Goal: Task Accomplishment & Management: Complete application form

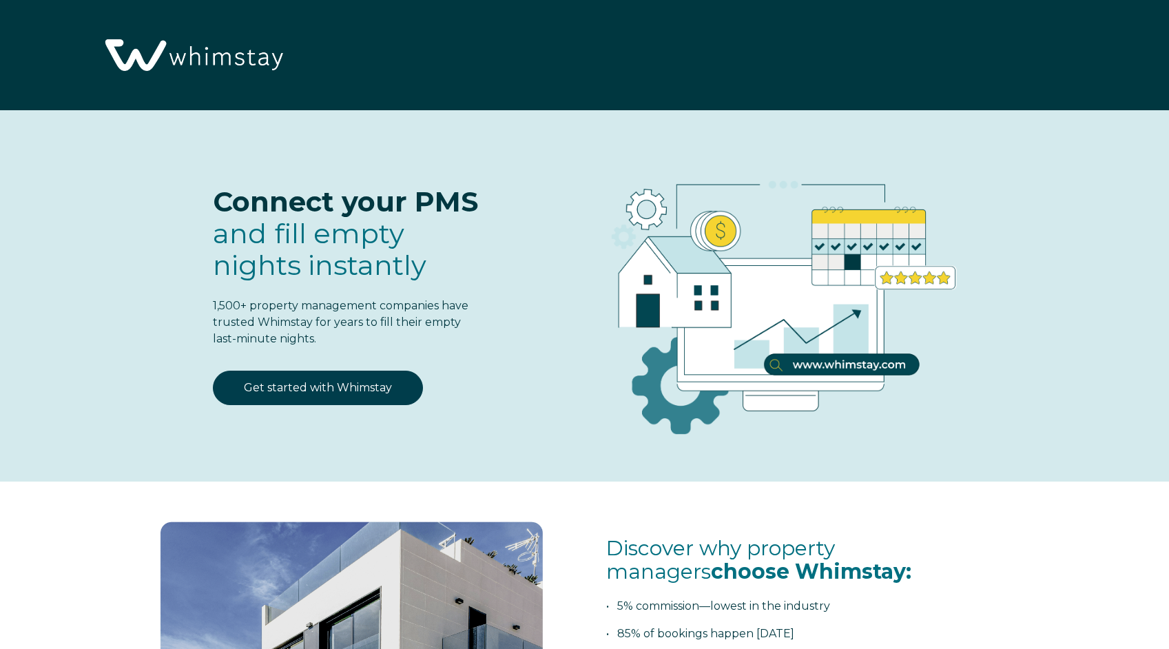
scroll to position [1753, 0]
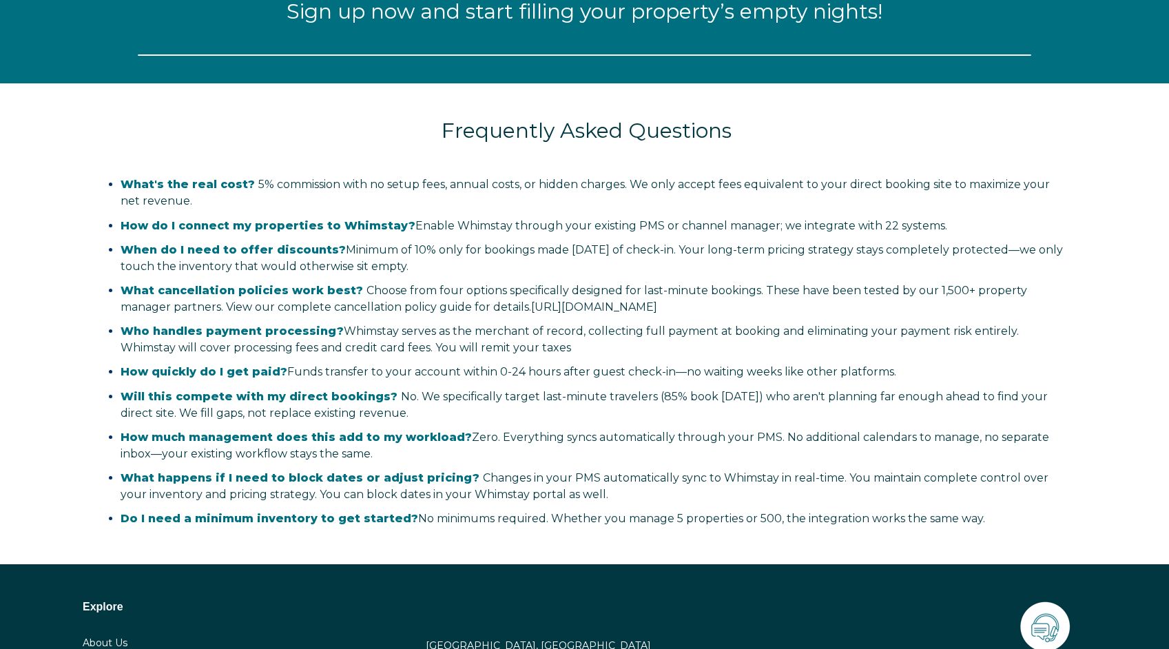
select select "US"
select select "Standard"
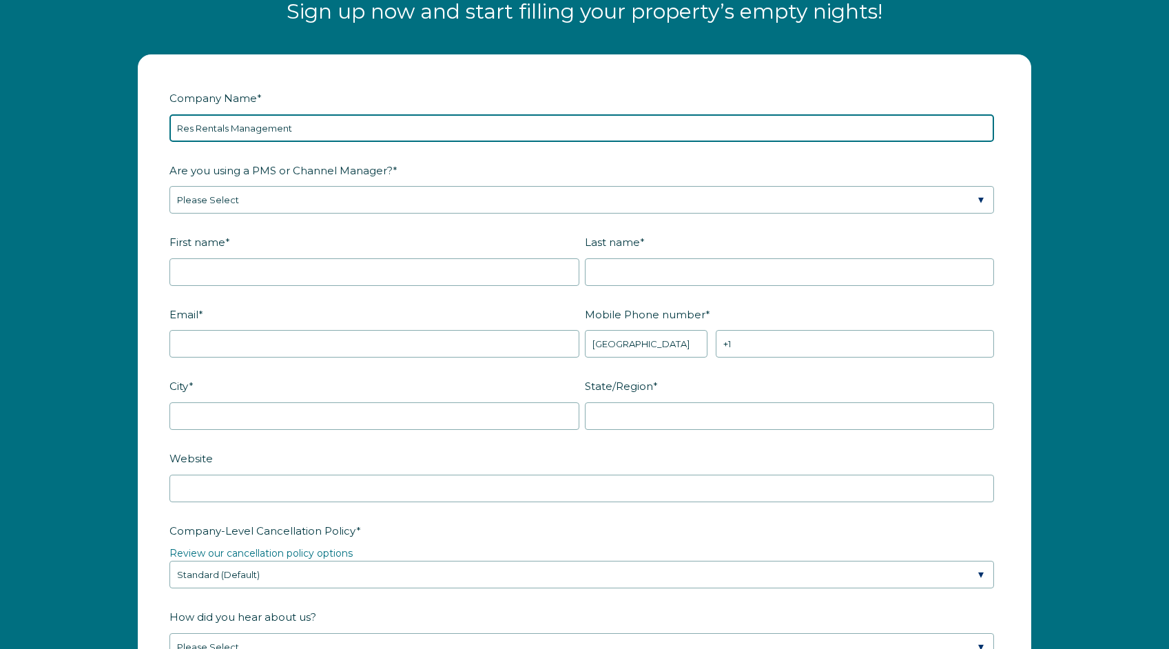
type input "Res Rentals Management"
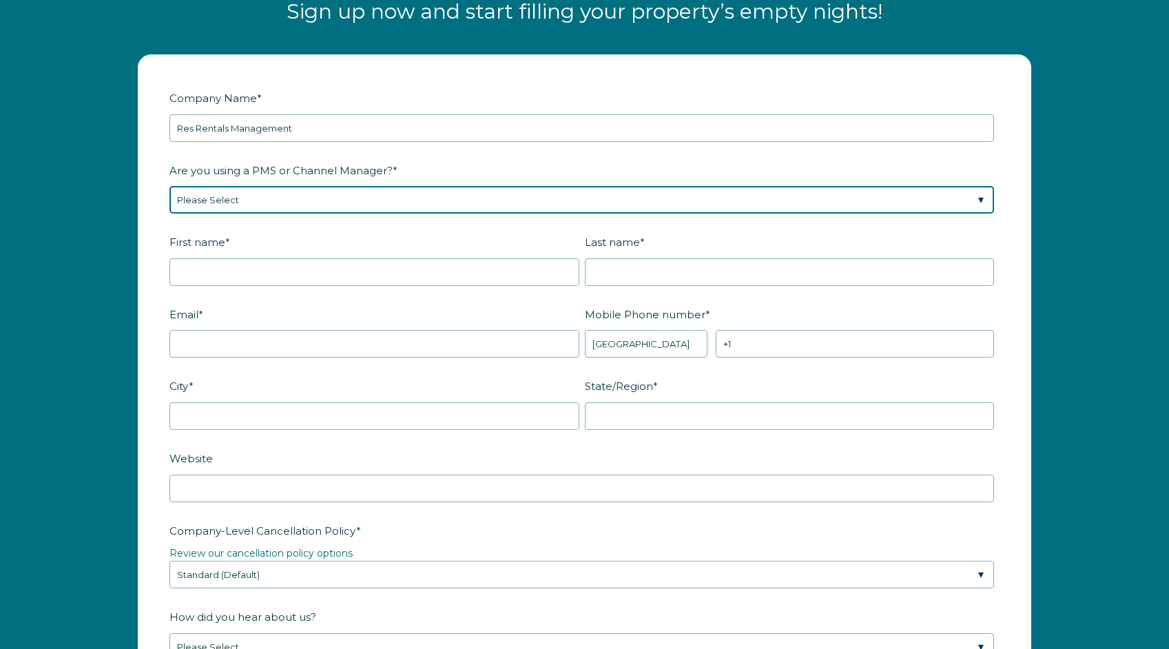
select select "Hostaway"
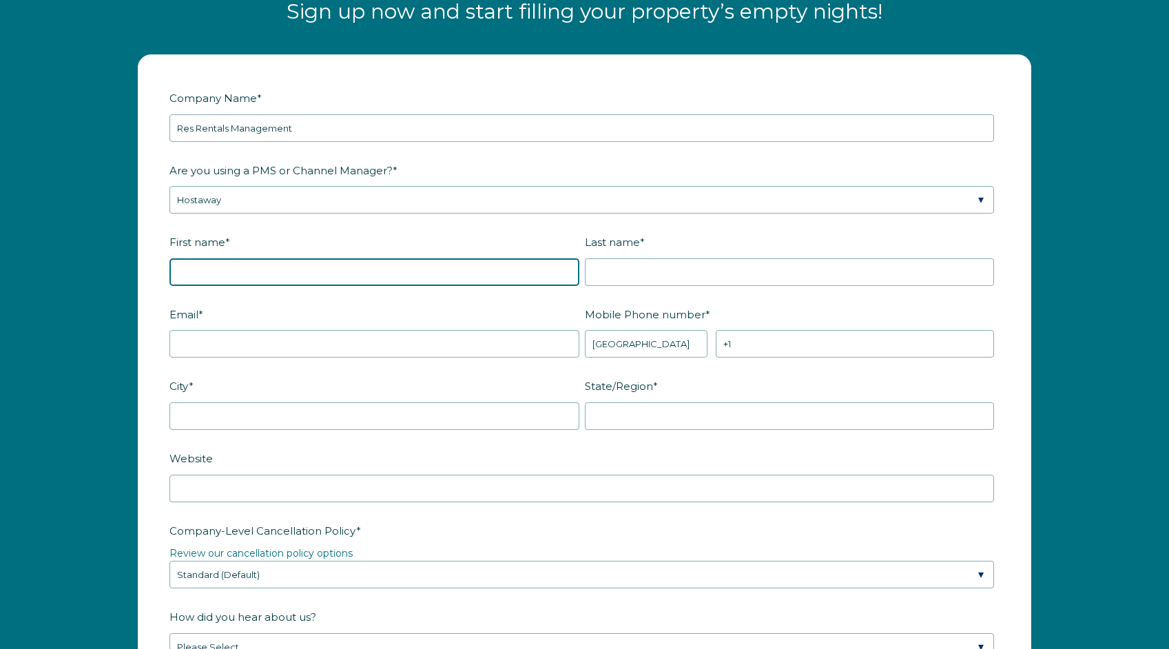
click at [570, 270] on input "First name *" at bounding box center [374, 272] width 410 height 28
click at [567, 271] on input "First name *" at bounding box center [374, 272] width 410 height 28
click at [149, 299] on form "Company Name * Res Rentals Management Are you using a PMS or Channel Manager? *…" at bounding box center [584, 564] width 892 height 1019
click at [567, 276] on input "First name *" at bounding box center [374, 272] width 410 height 28
click at [563, 271] on input "First name *" at bounding box center [374, 272] width 410 height 28
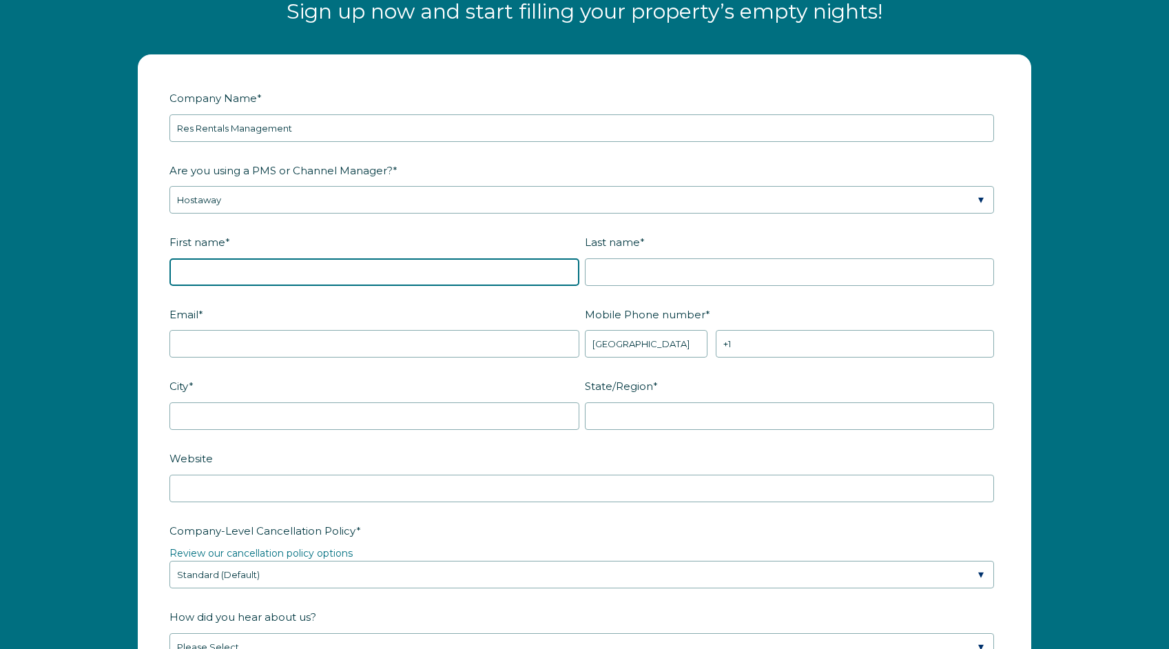
type input "[PERSON_NAME]"
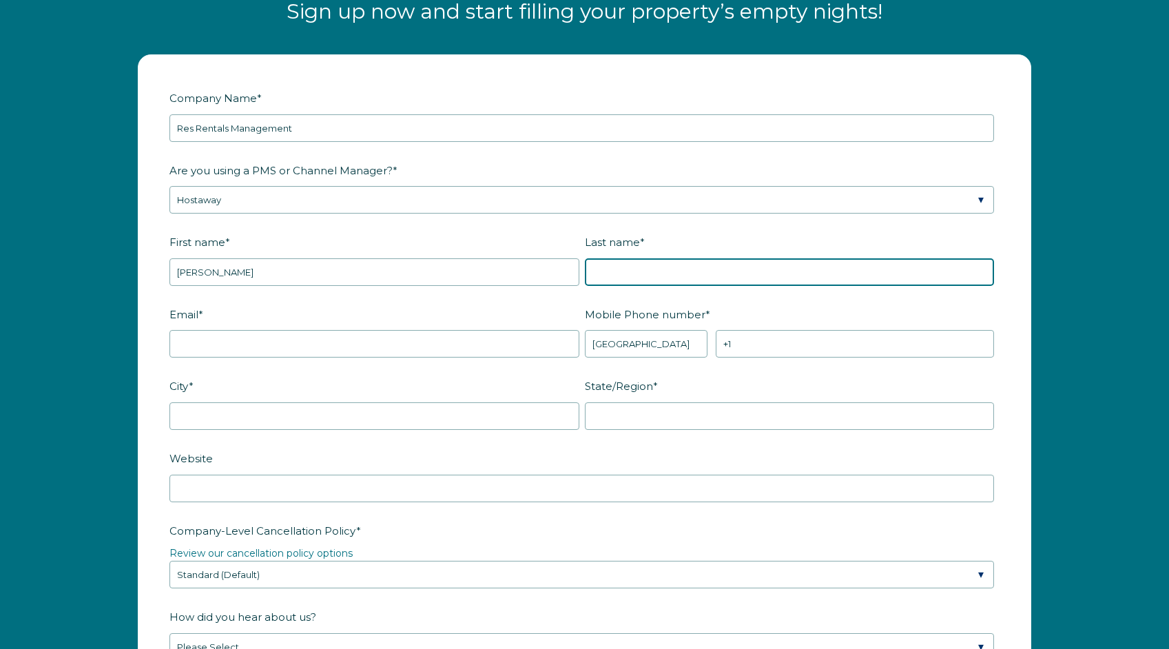
type input "[PERSON_NAME]"
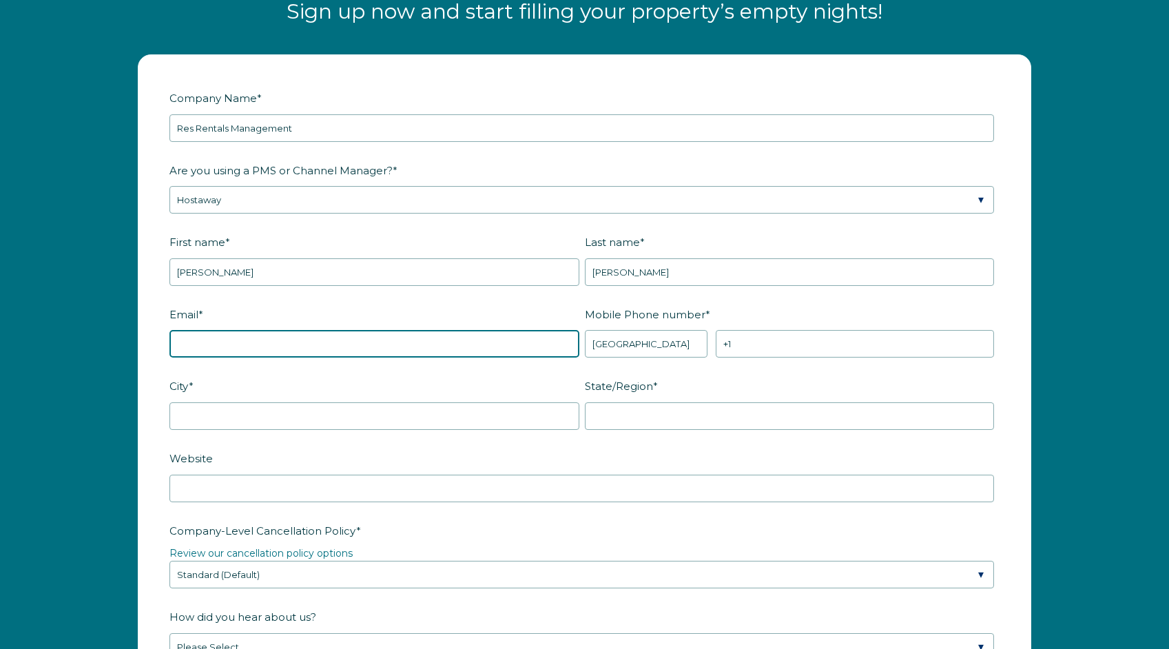
type input "[PERSON_NAME][EMAIL_ADDRESS][DOMAIN_NAME]"
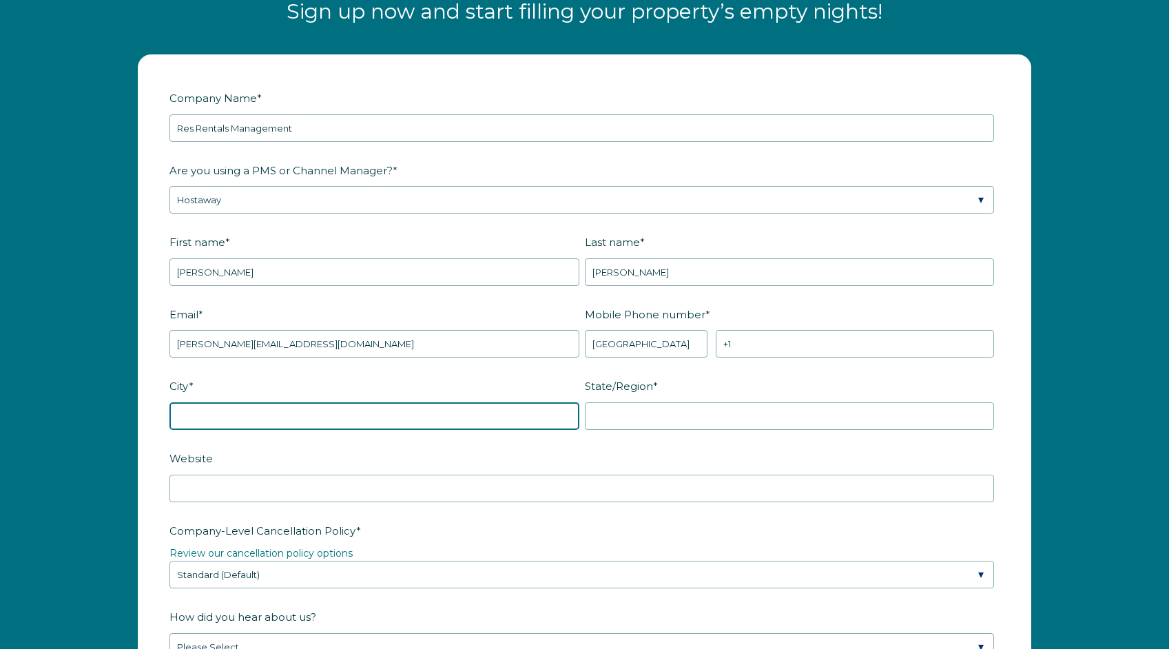
type input "[PERSON_NAME] Grande"
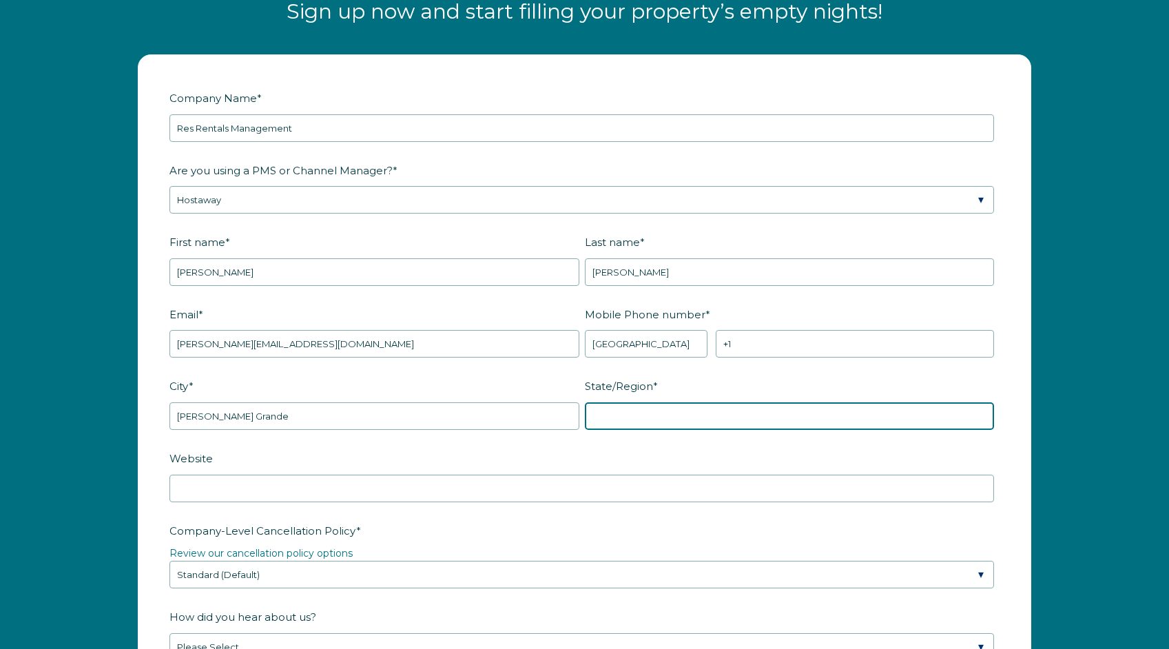
type input "CA"
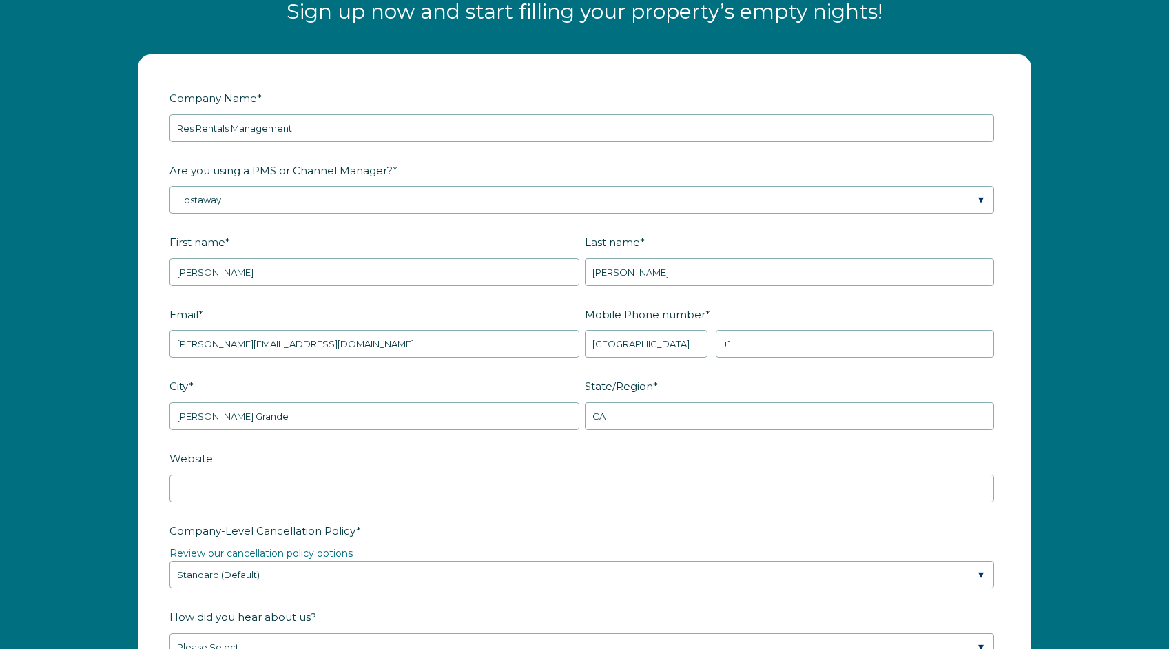
scroll to position [1775, 0]
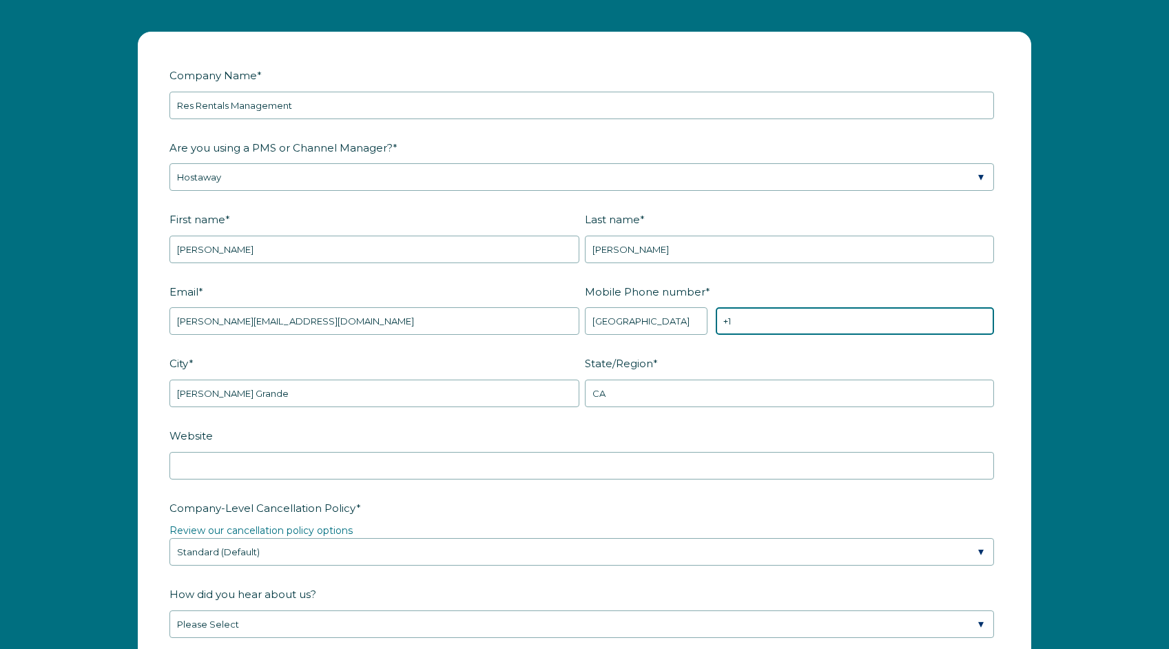
click at [974, 324] on input "+1" at bounding box center [855, 321] width 278 height 28
type input "[PHONE_NUMBER]"
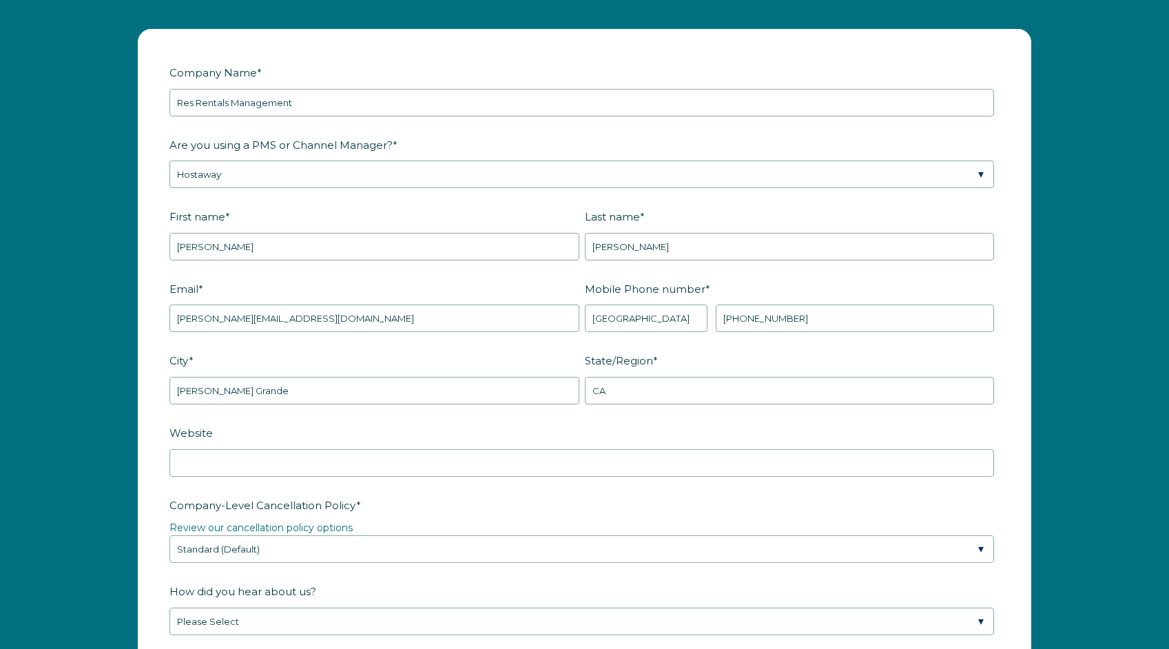
scroll to position [1896, 0]
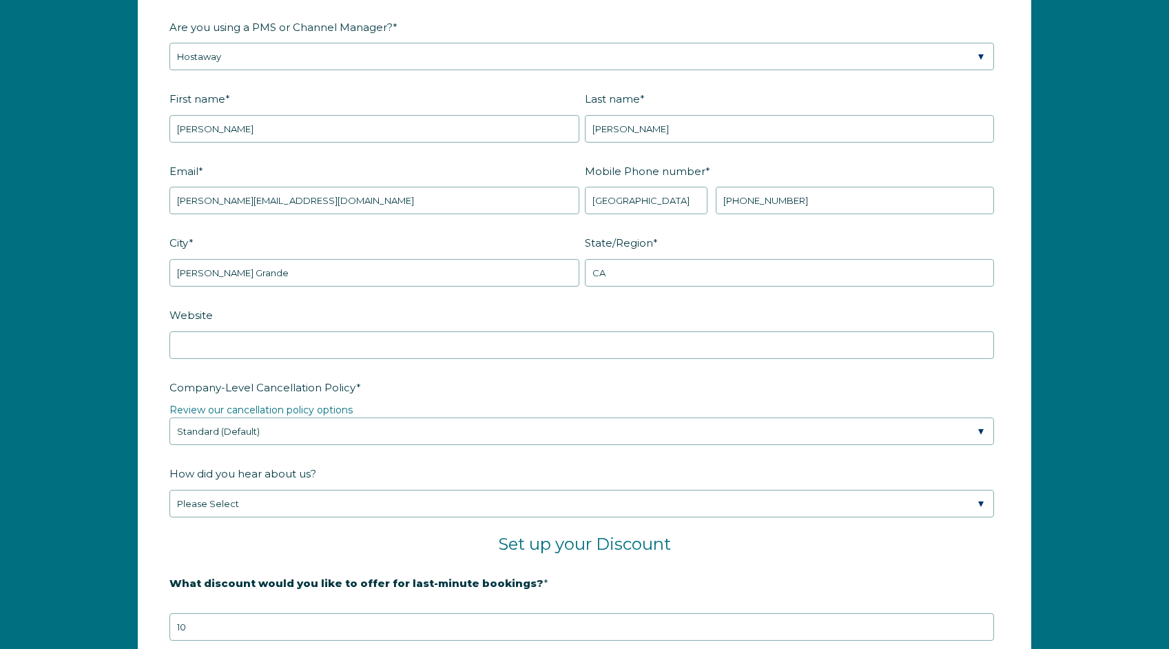
click at [143, 344] on form "Company Name * Res Rentals Management Are you using a PMS or Channel Manager? *…" at bounding box center [584, 421] width 892 height 1019
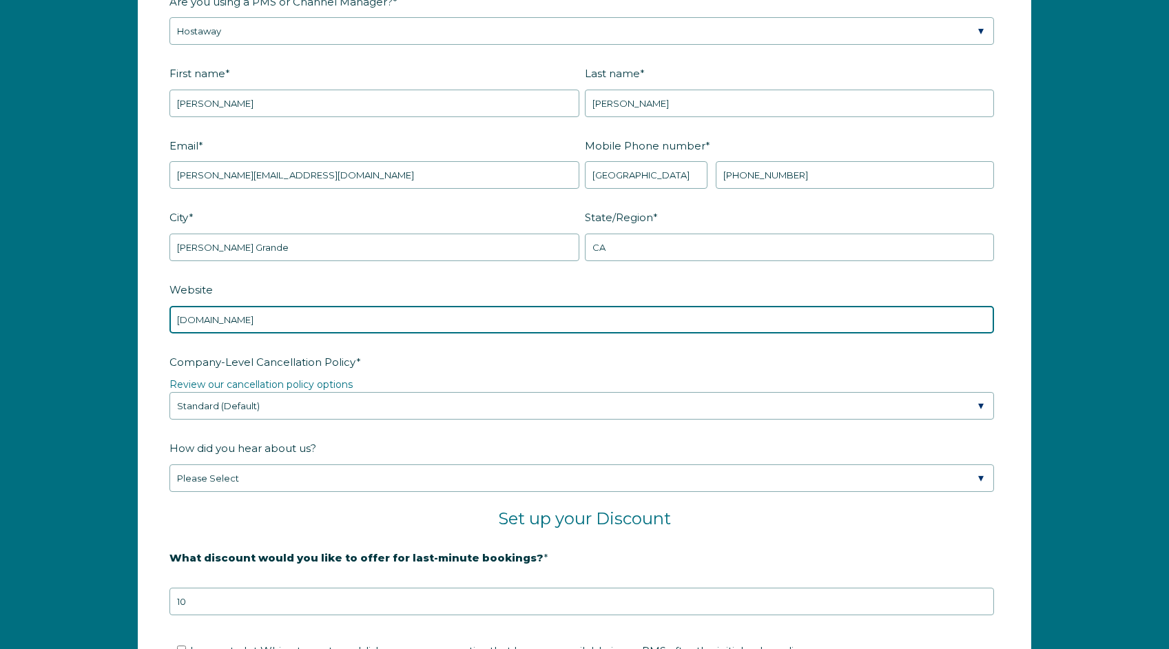
type input "[DOMAIN_NAME]"
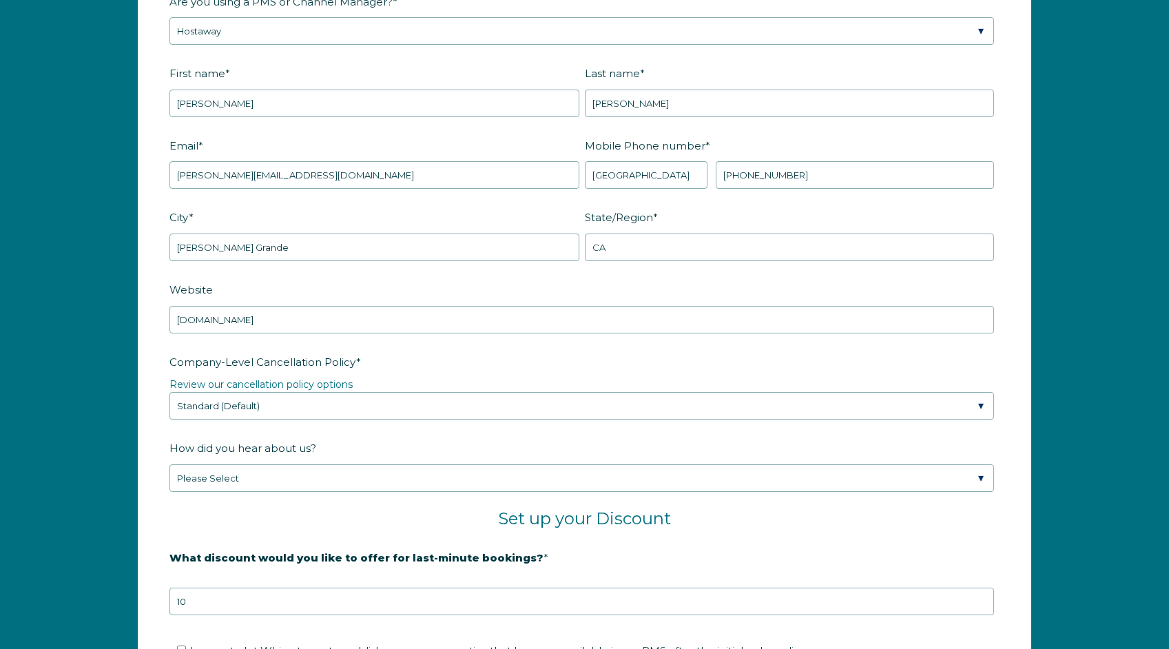
click at [164, 291] on form "Company Name * Res Rentals Management Are you using a PMS or Channel Manager? *…" at bounding box center [584, 395] width 892 height 1019
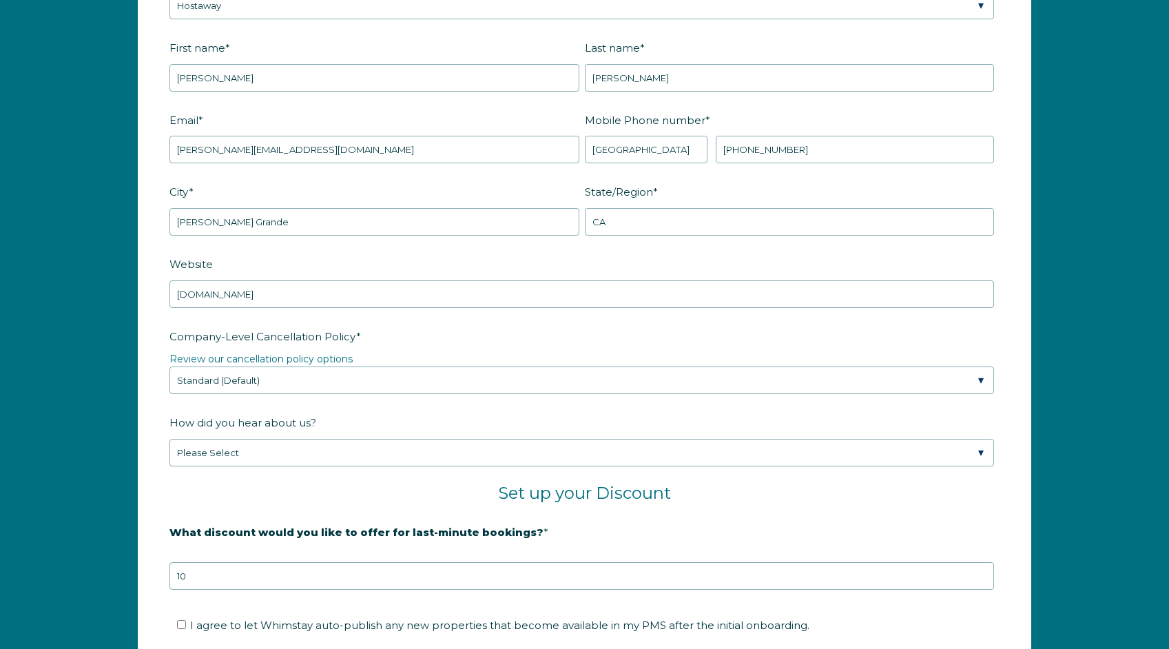
scroll to position [2018, 0]
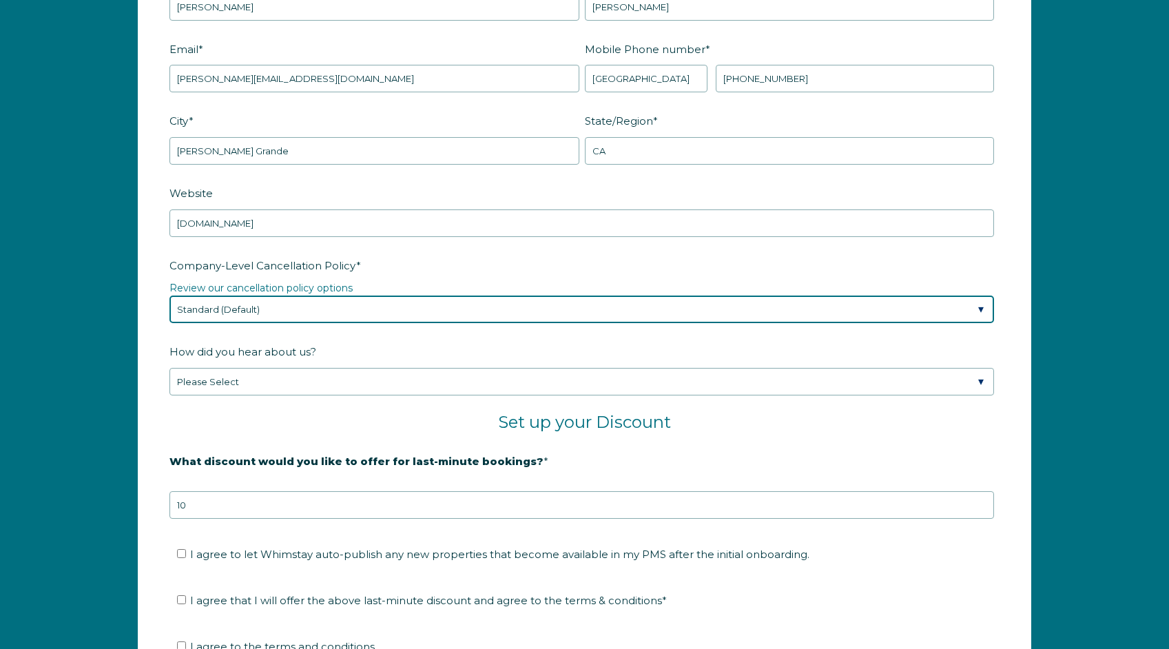
select select "Moderate"
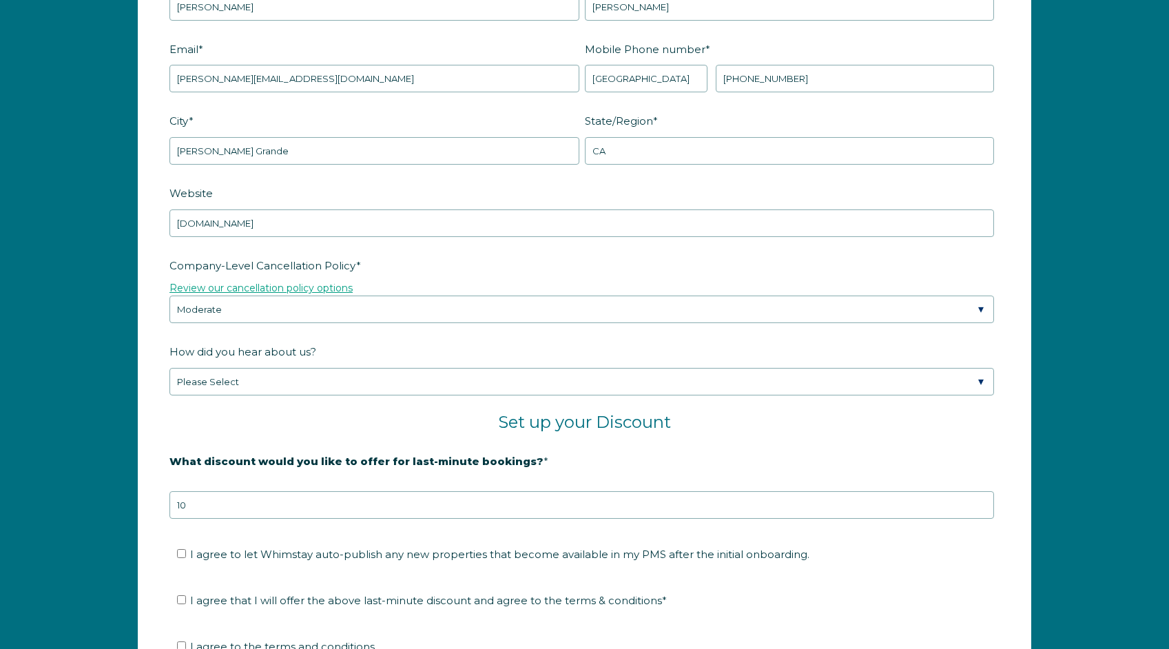
click at [304, 289] on link "Review our cancellation policy options" at bounding box center [260, 288] width 183 height 12
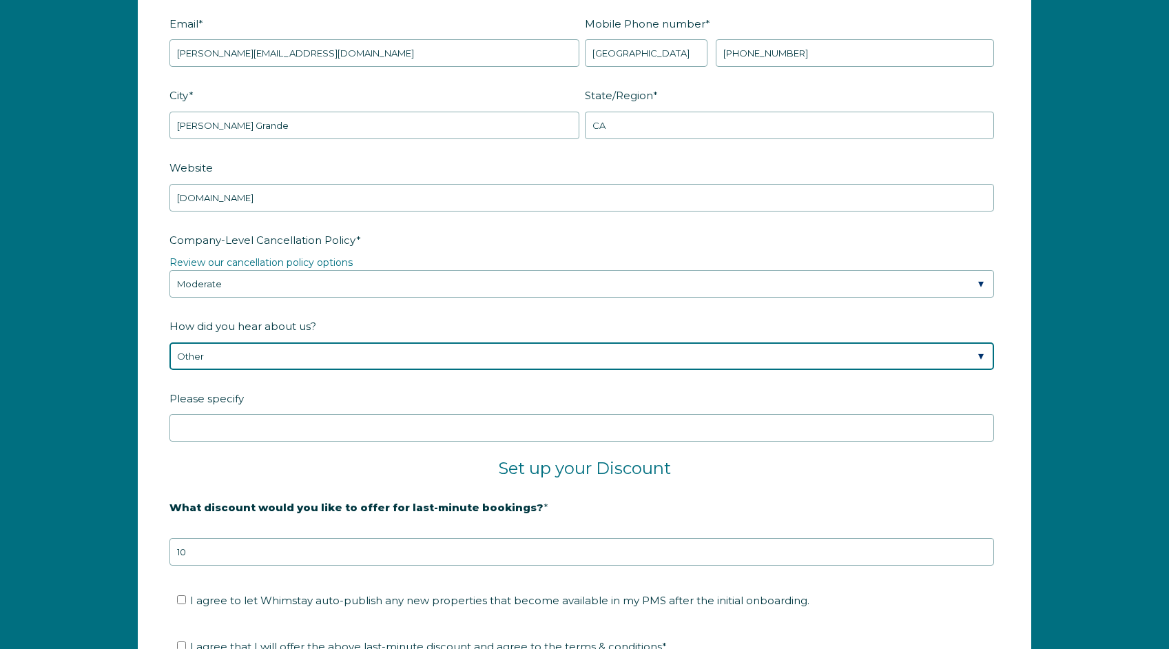
select select "Google Search"
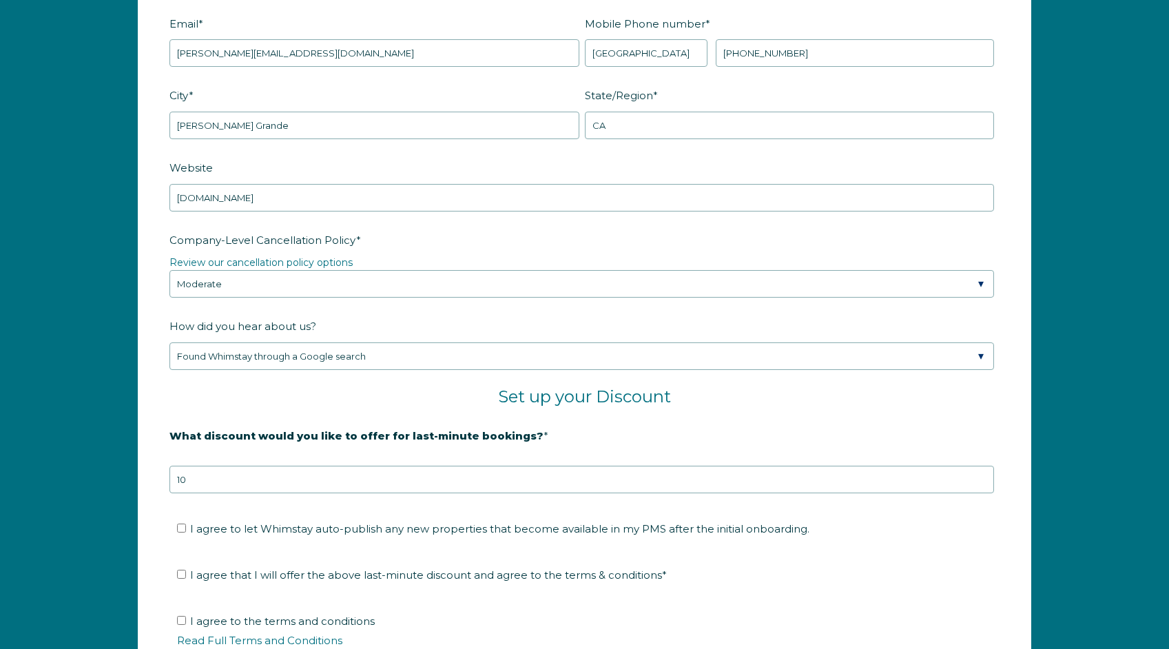
click at [143, 432] on form "Company Name * Res Rentals Management Are you using a PMS or Channel Manager? *…" at bounding box center [584, 273] width 892 height 1019
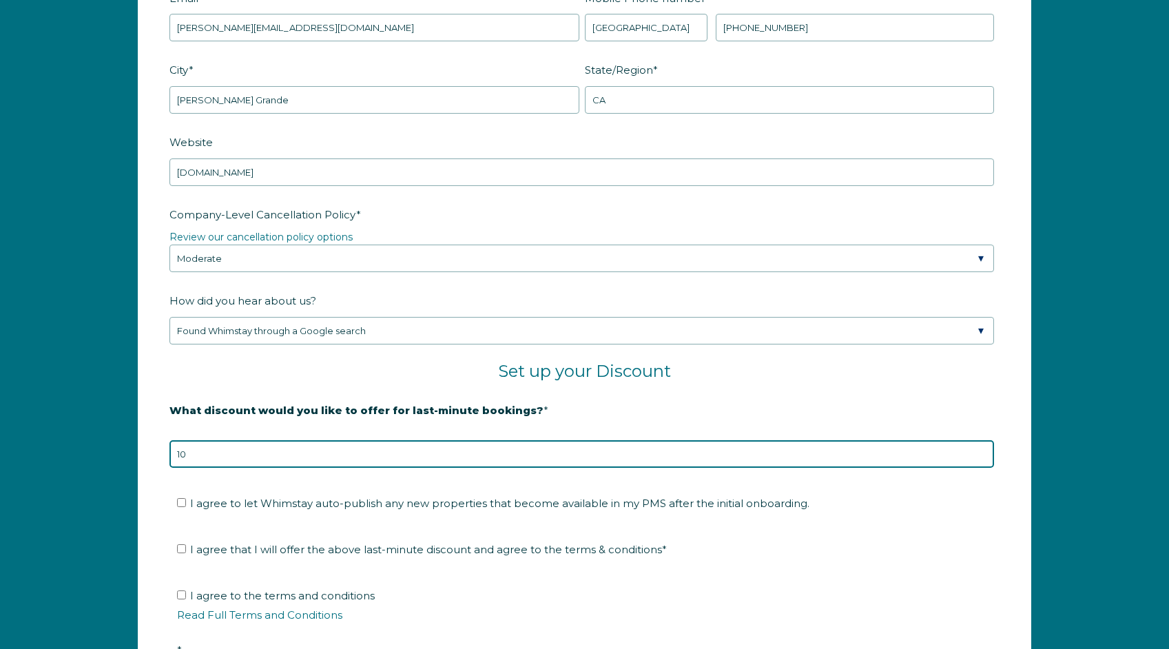
click at [309, 455] on input "10" at bounding box center [581, 454] width 824 height 28
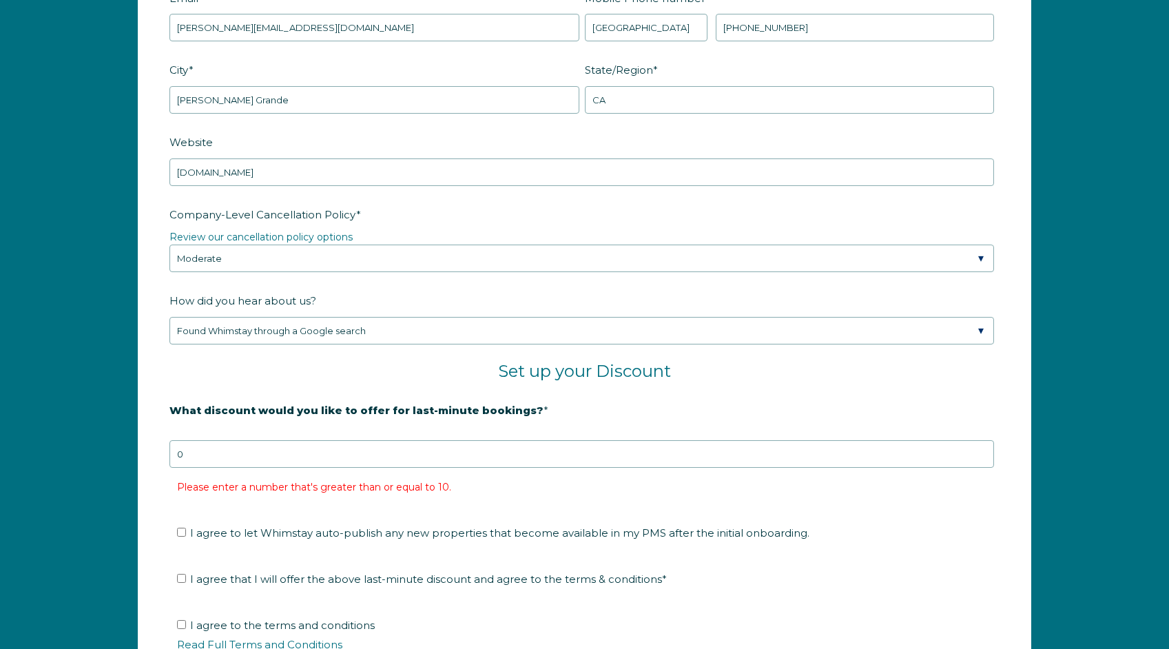
click at [166, 388] on form "Company Name * Res Rentals Management Are you using a PMS or Channel Manager? *…" at bounding box center [584, 264] width 892 height 1050
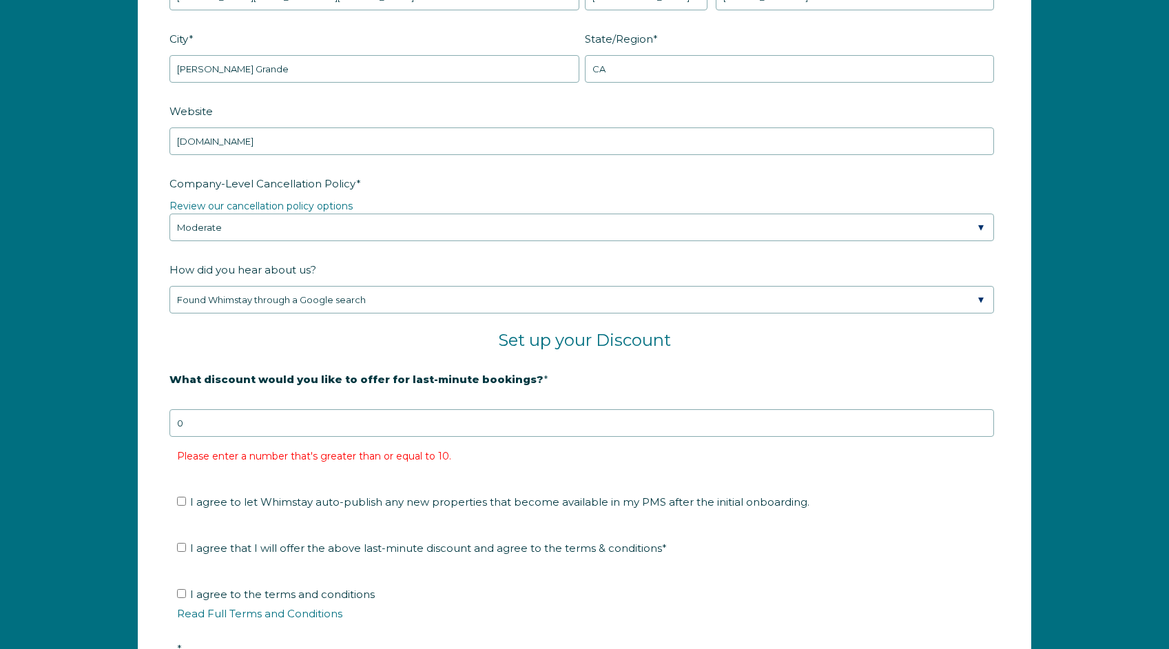
scroll to position [2103, 0]
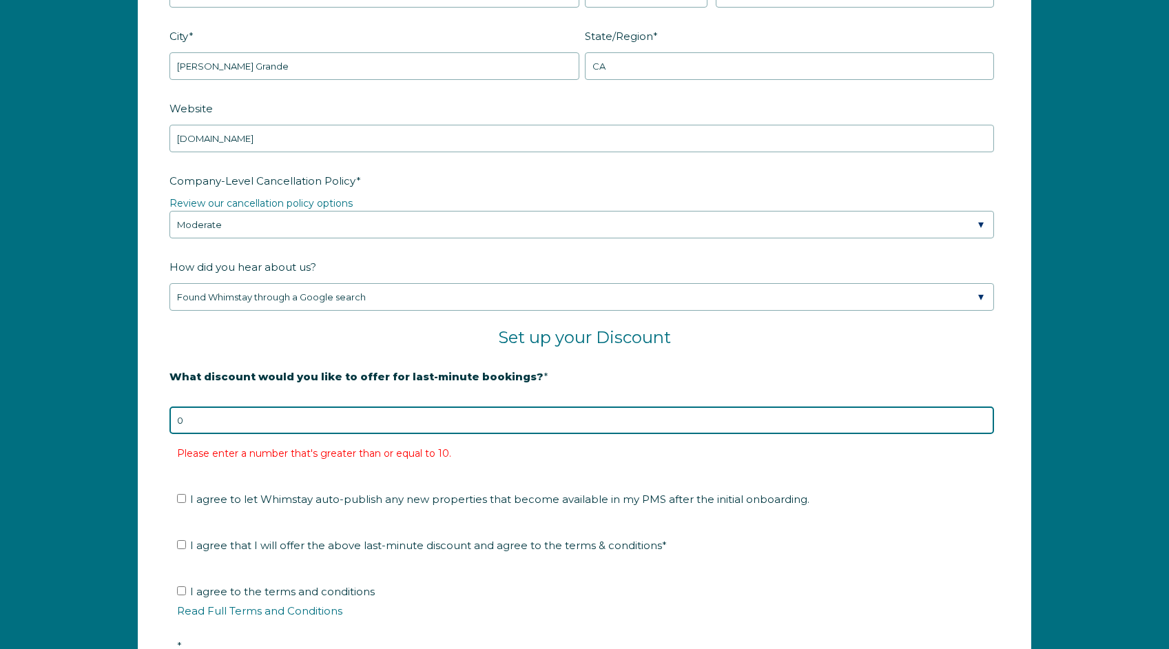
click at [221, 410] on input "0" at bounding box center [581, 420] width 824 height 28
drag, startPoint x: 229, startPoint y: 423, endPoint x: 105, endPoint y: 417, distance: 124.8
click at [105, 417] on div "Company Name * Res Rentals Management Are you using a PMS or Channel Manager? *…" at bounding box center [584, 237] width 1169 height 1092
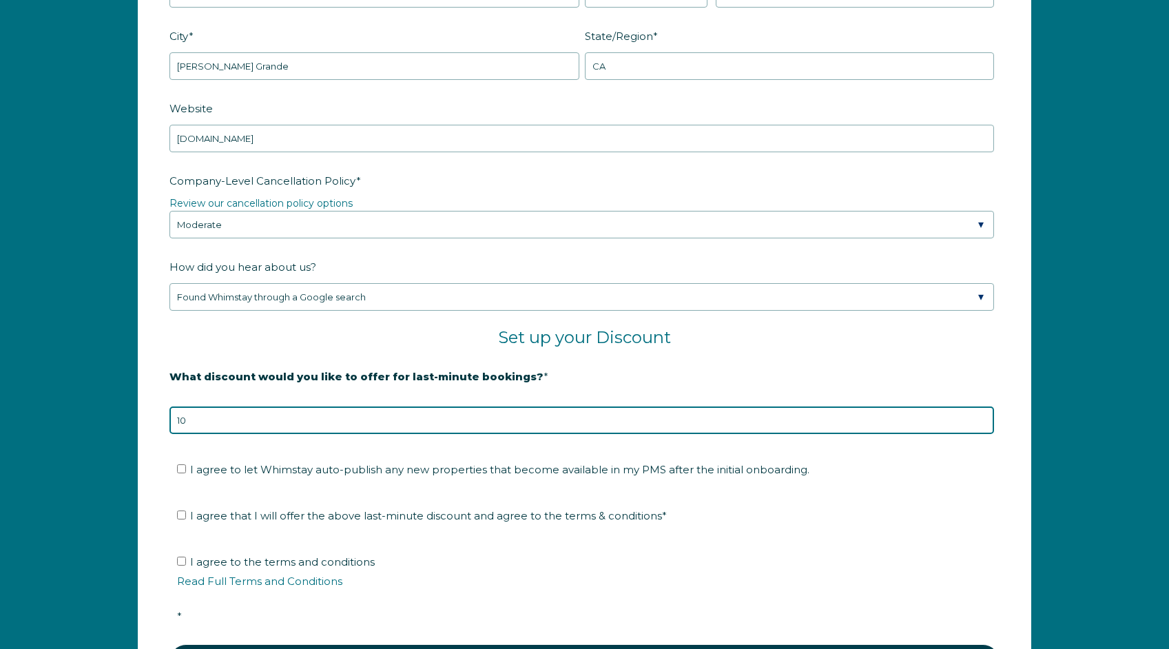
type input "10"
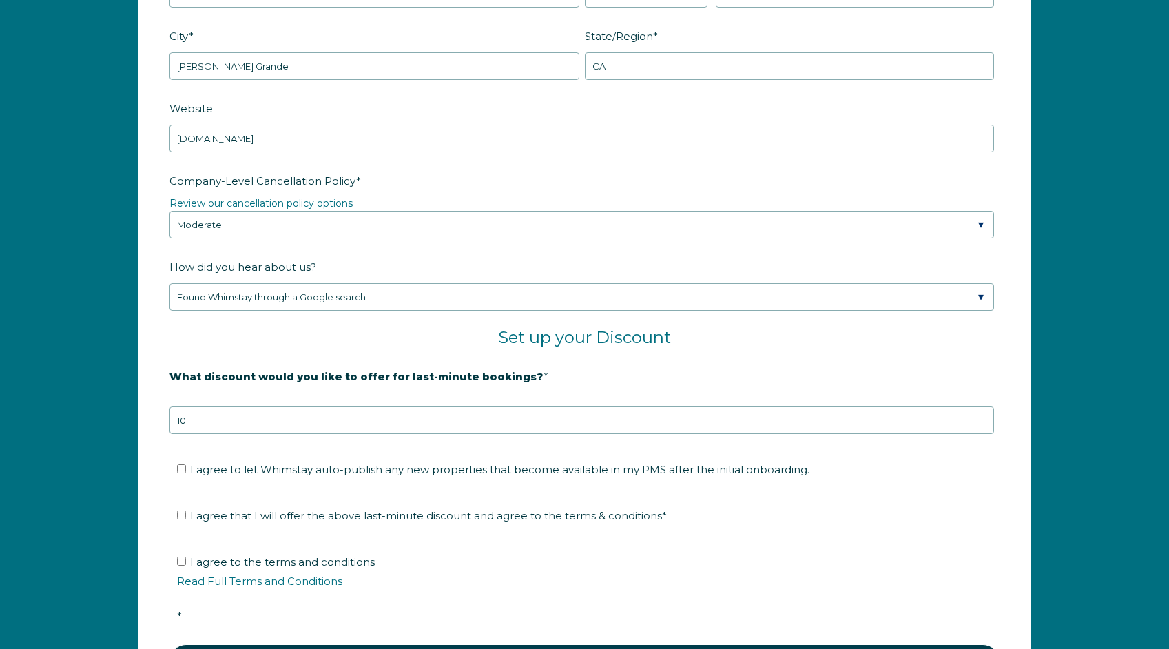
drag, startPoint x: 142, startPoint y: 378, endPoint x: 162, endPoint y: 417, distance: 44.0
click at [143, 378] on form "Company Name * Res Rentals Management Are you using a PMS or Channel Manager? *…" at bounding box center [584, 214] width 892 height 1019
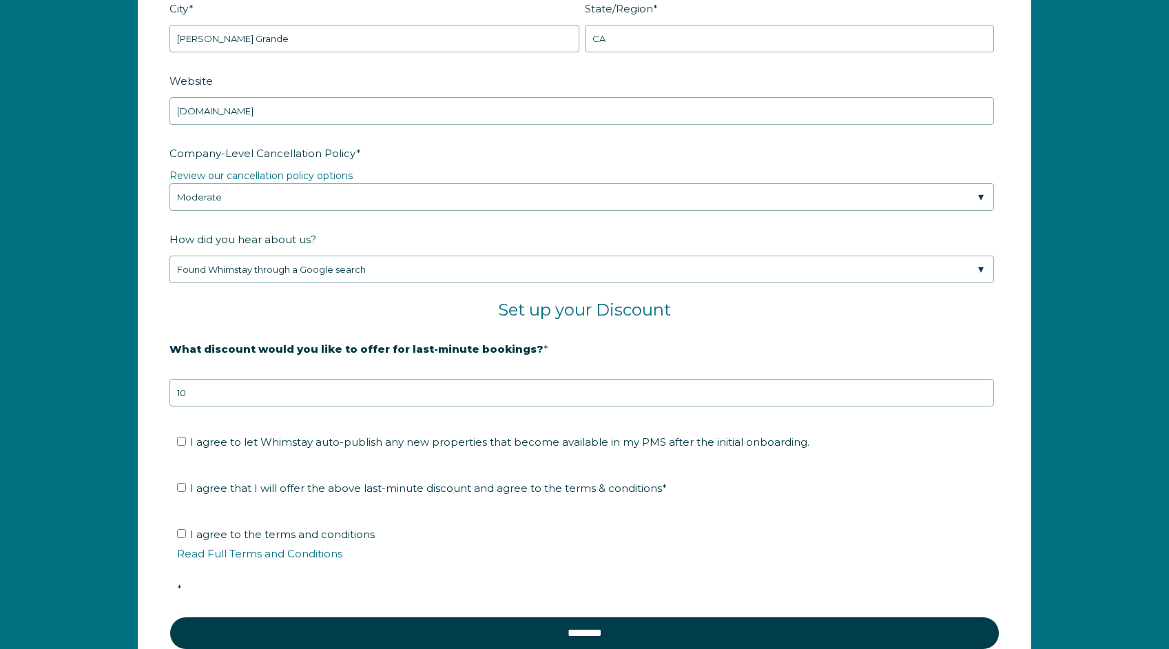
click at [182, 439] on input "I agree to let Whimstay auto-publish any new properties that become available i…" at bounding box center [181, 441] width 9 height 9
checkbox input "true"
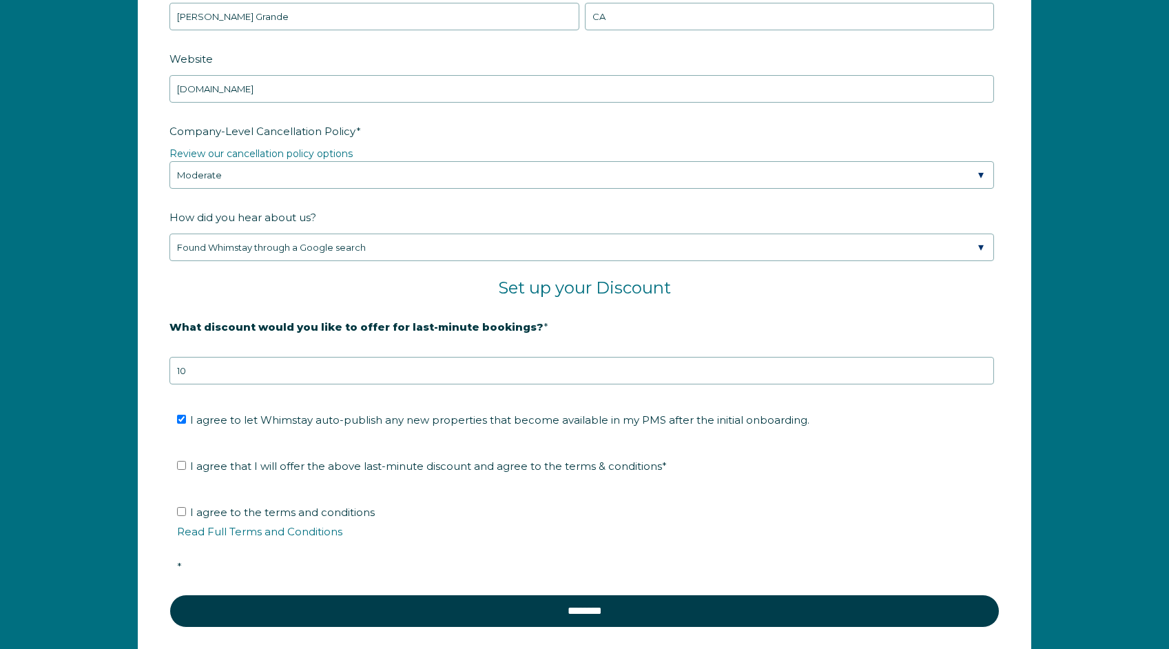
click at [179, 467] on input "I agree that I will offer the above last-minute discount and agree to the terms…" at bounding box center [181, 465] width 9 height 9
checkbox input "true"
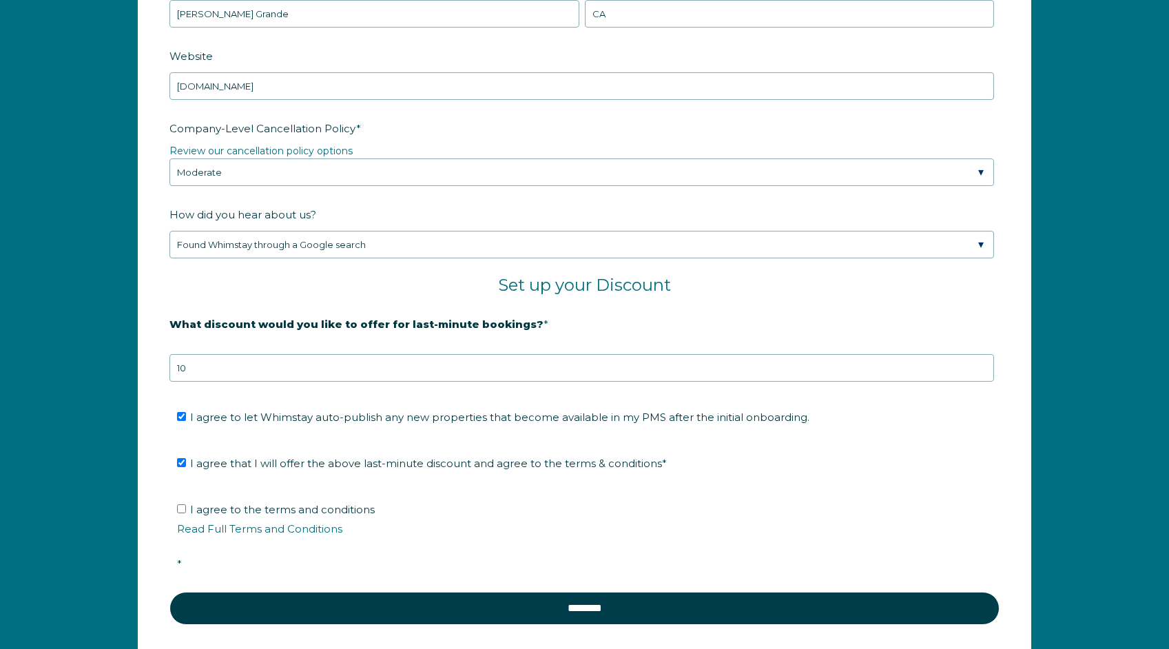
click at [183, 505] on input "I agree to the terms and conditions Read Full Terms and Conditions *" at bounding box center [181, 508] width 9 height 9
checkbox input "true"
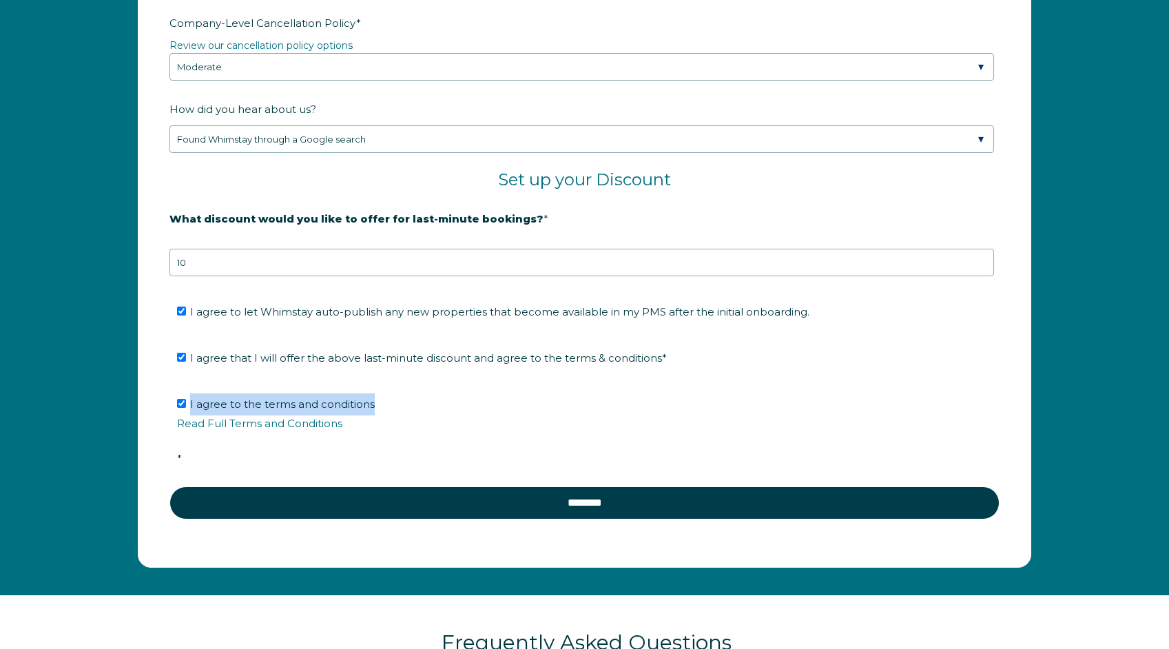
click at [153, 408] on form "Company Name * Res Rentals Management Are you using a PMS or Channel Manager? *…" at bounding box center [584, 57] width 892 height 1019
click at [908, 362] on li "I agree that I will offer the above last-minute discount and agree to the terms…" at bounding box center [589, 358] width 824 height 22
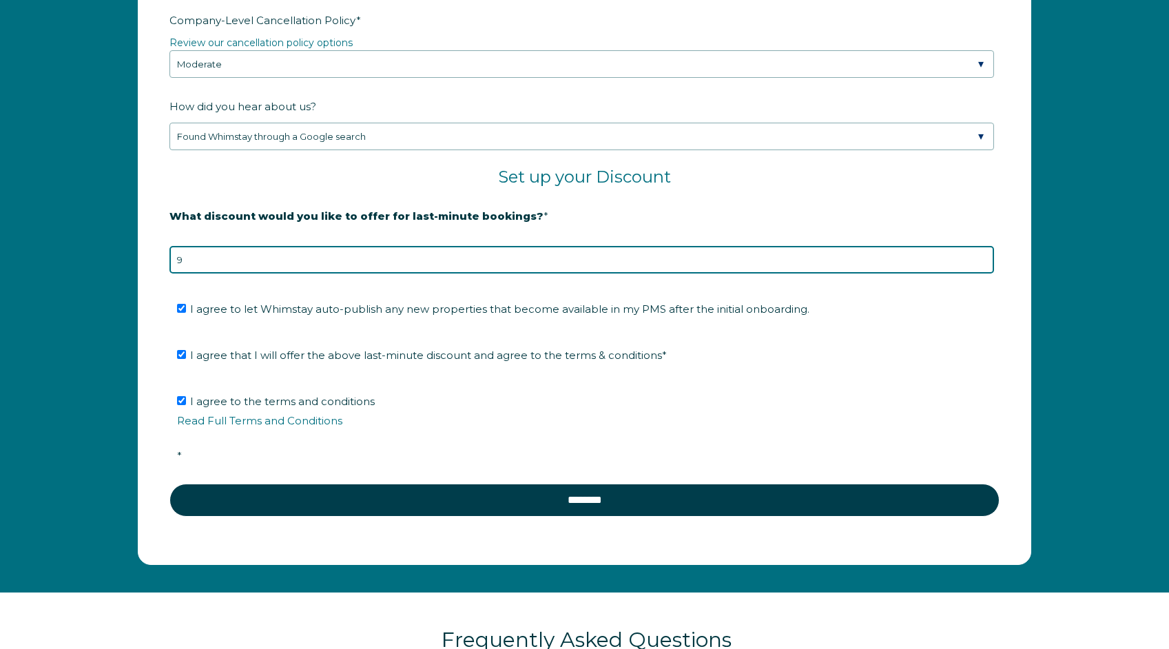
click at [981, 263] on input "9" at bounding box center [581, 260] width 824 height 28
click at [981, 262] on input "9" at bounding box center [581, 260] width 824 height 28
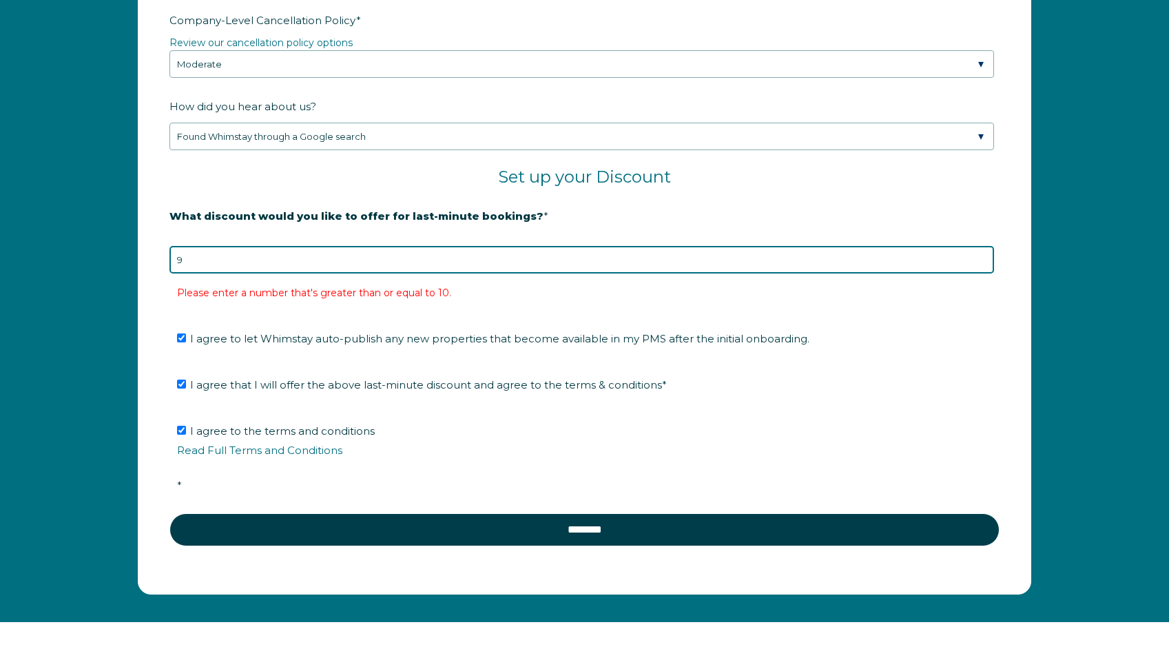
click at [981, 263] on input "9" at bounding box center [581, 260] width 824 height 28
type input "10"
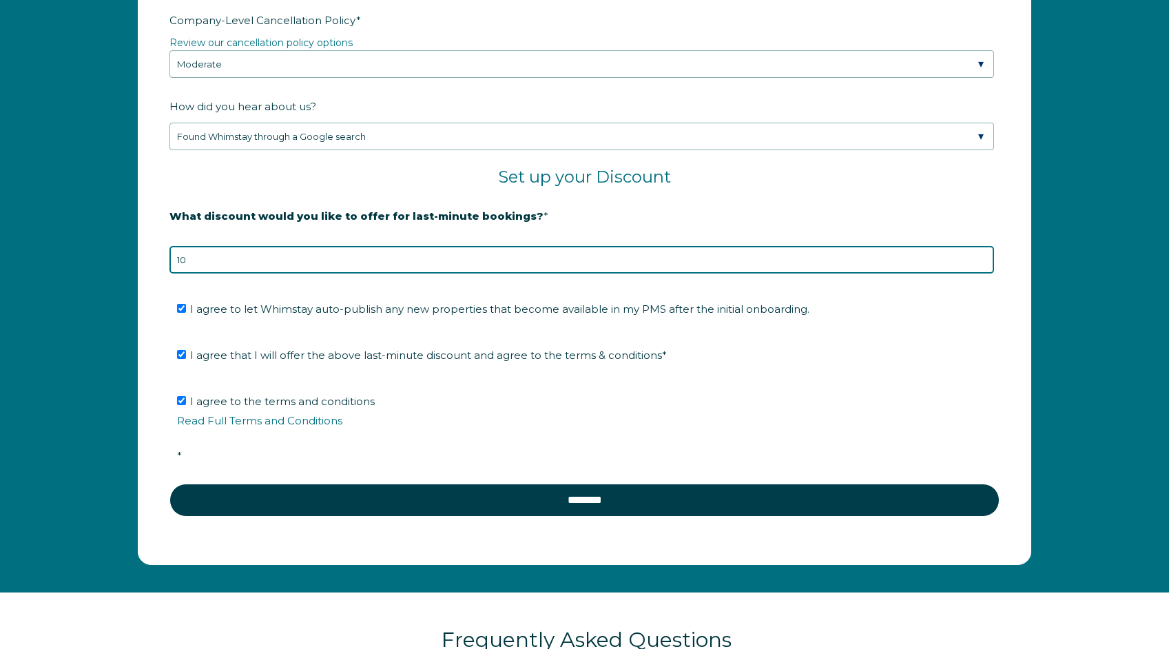
click at [963, 256] on input "10" at bounding box center [581, 260] width 824 height 28
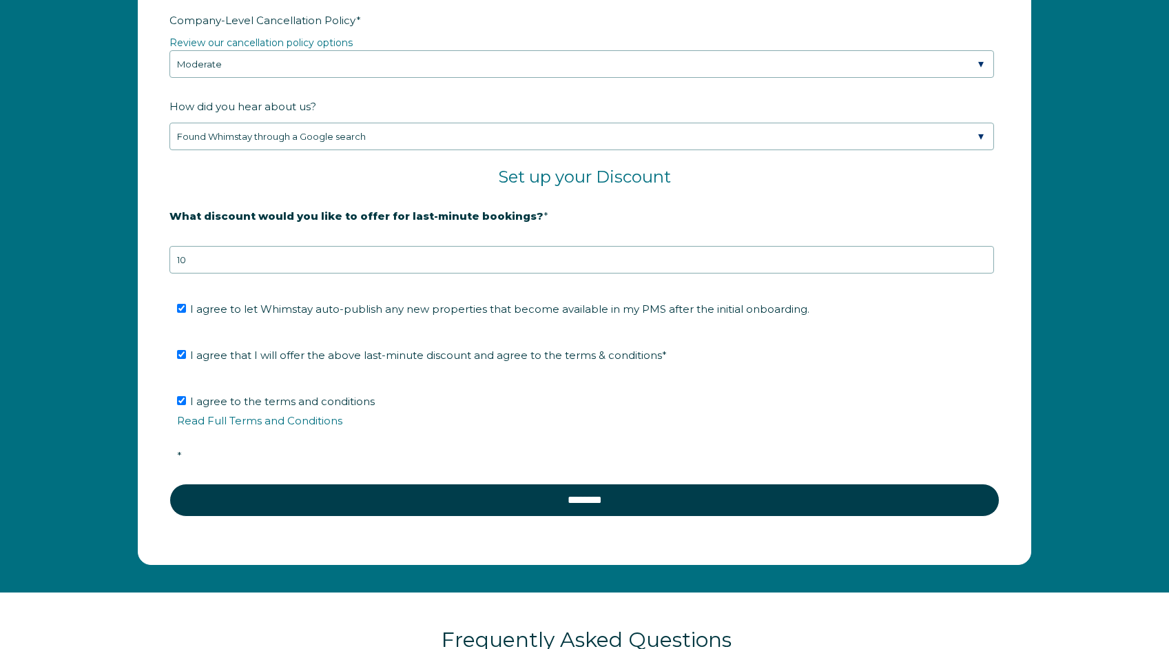
click at [932, 367] on fieldset "I agree that I will offer the above last-minute discount and agree to the terms…" at bounding box center [584, 360] width 830 height 46
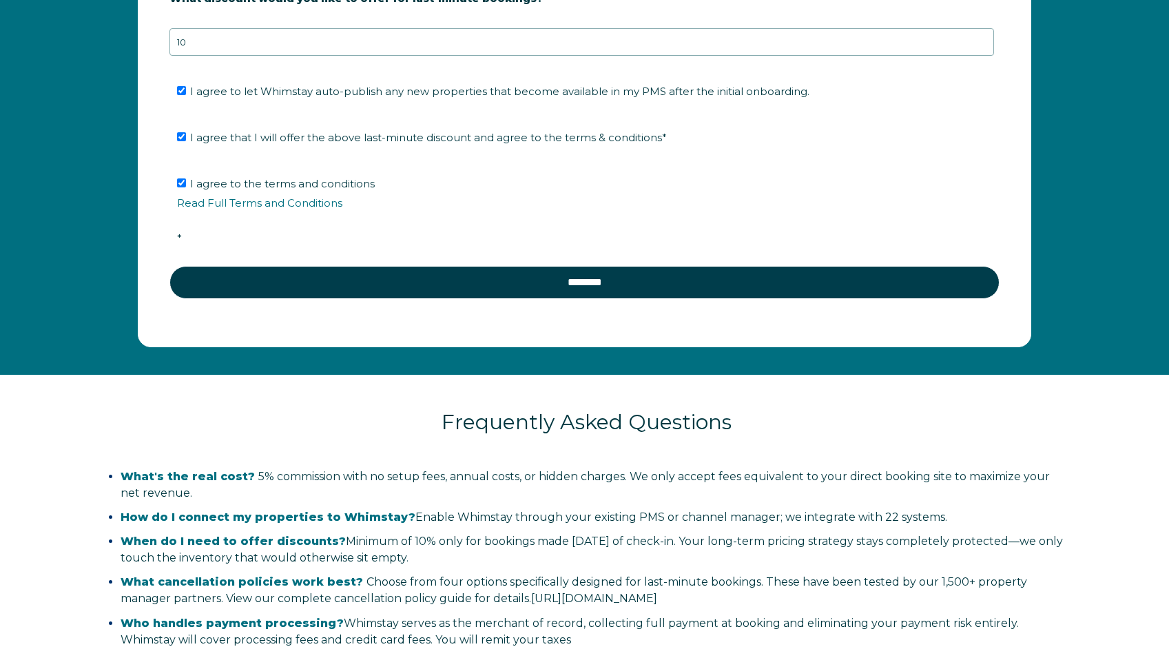
scroll to position [2369, 0]
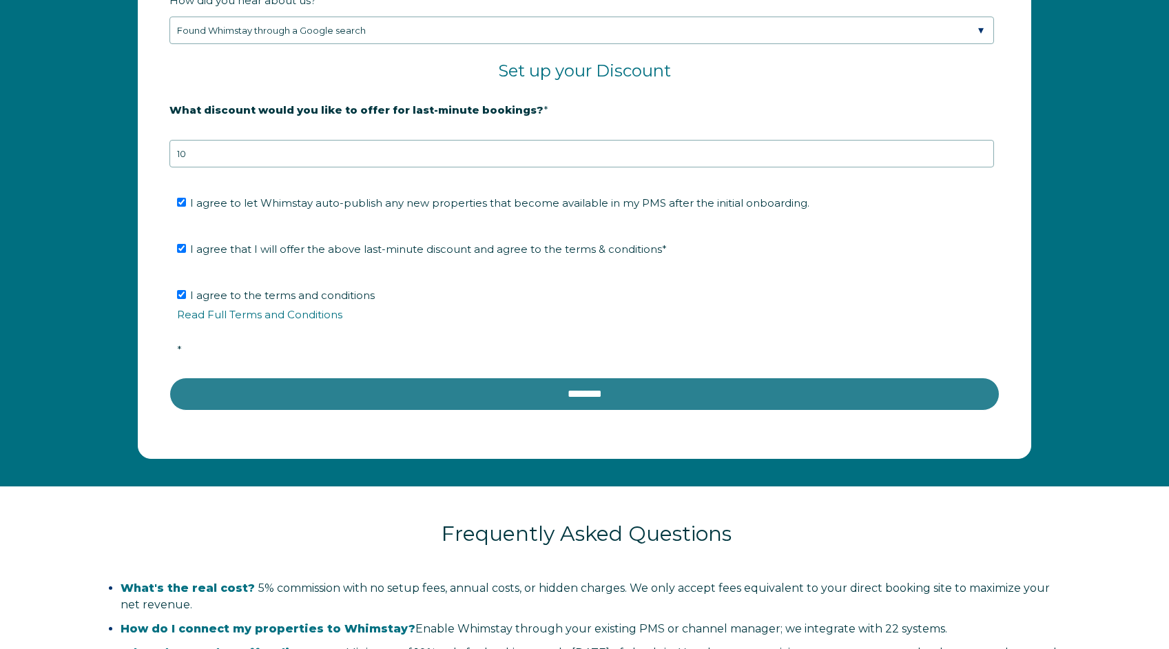
click at [364, 394] on input "********" at bounding box center [584, 393] width 830 height 33
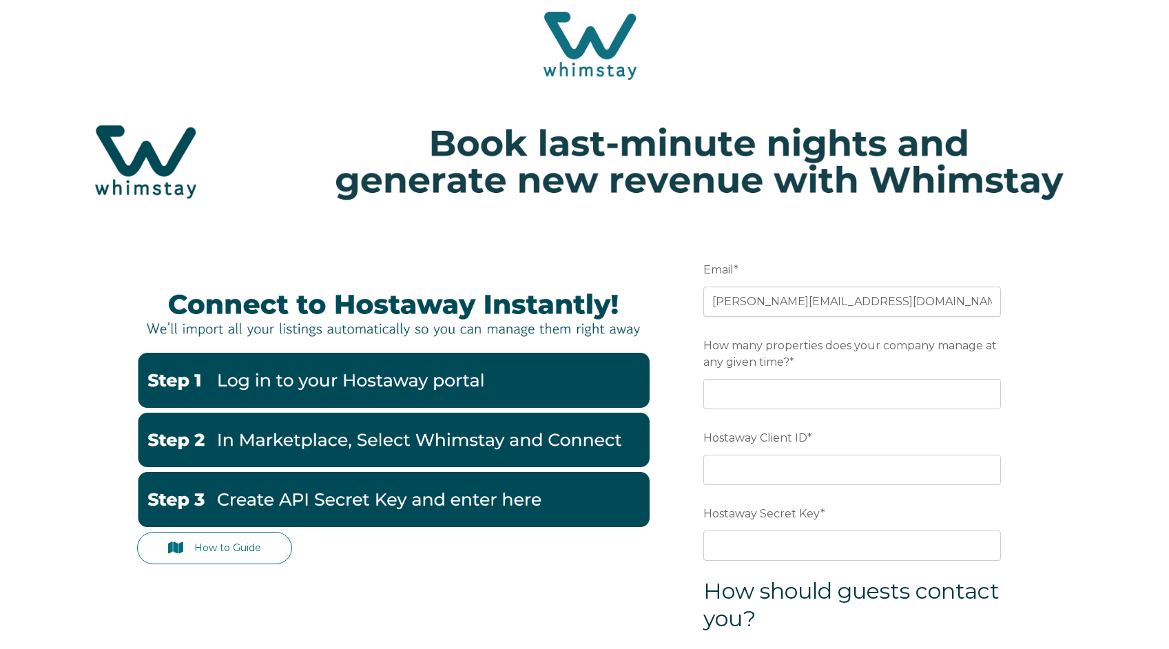
scroll to position [8, 0]
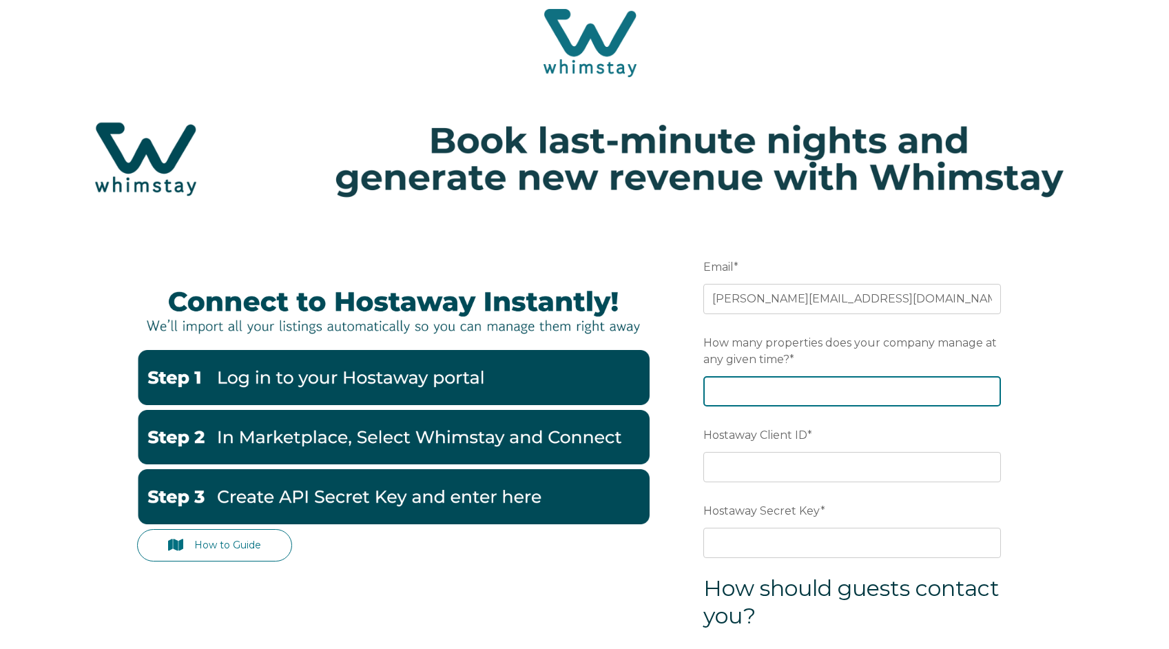
click at [826, 388] on input "How many properties does your company manage at any given time? *" at bounding box center [852, 391] width 298 height 30
type input "2"
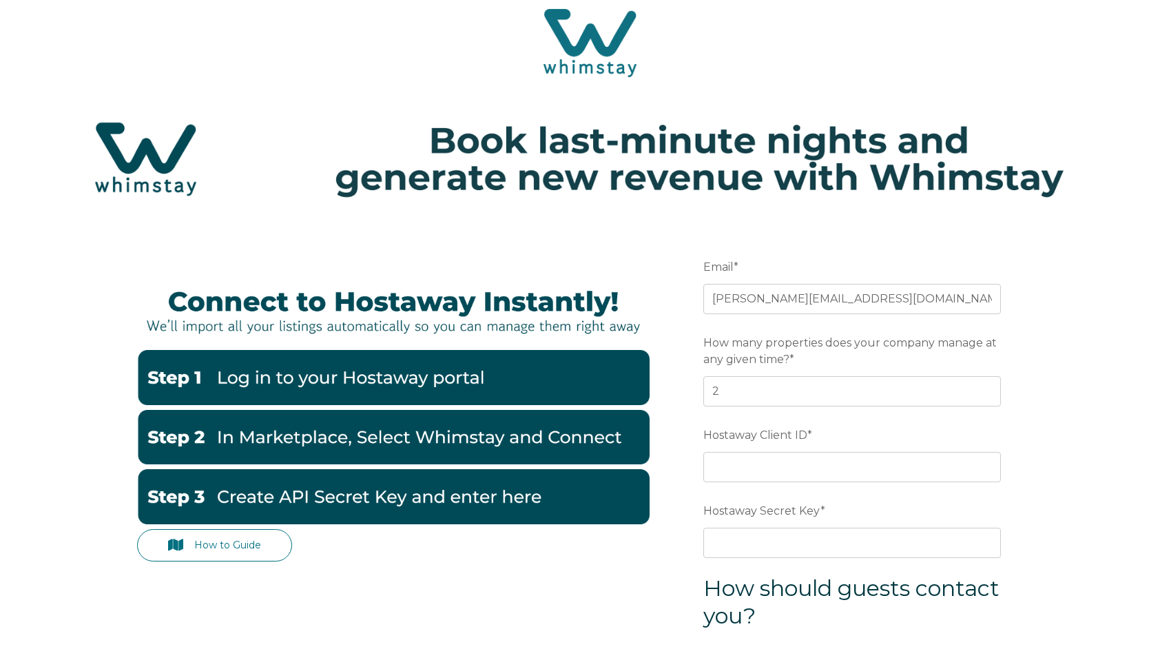
click at [669, 426] on div "How to Guide Email * heschke@me.com Preferred language SDR How many properties …" at bounding box center [584, 555] width 895 height 663
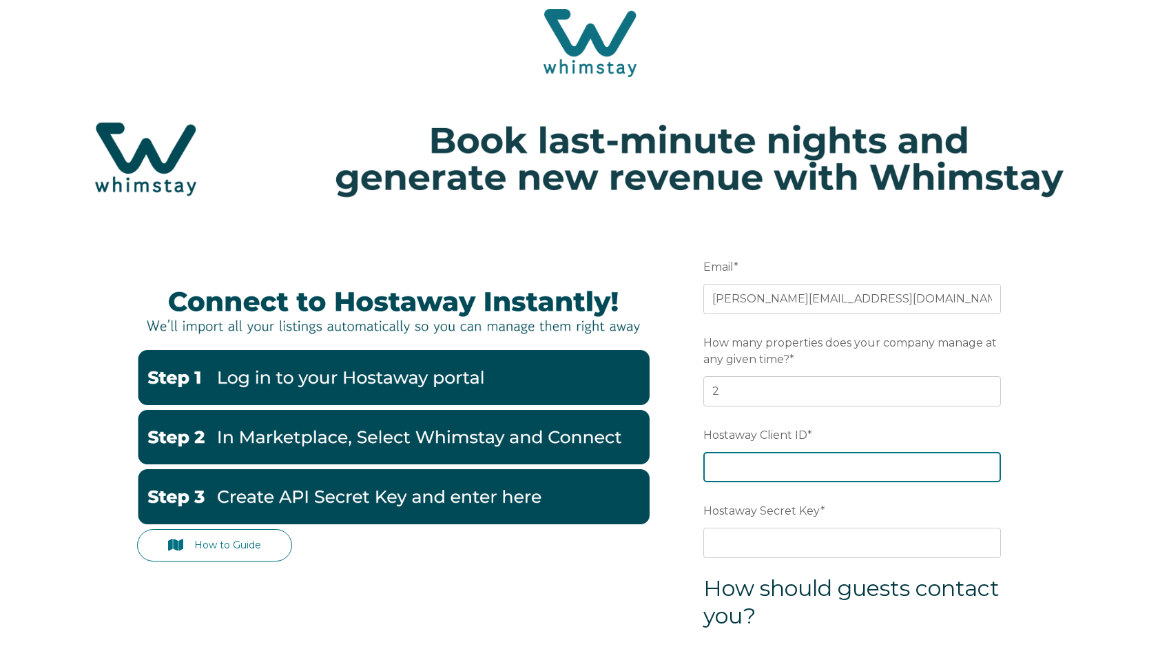
click at [737, 466] on input "Hostaway Client ID *" at bounding box center [852, 467] width 298 height 30
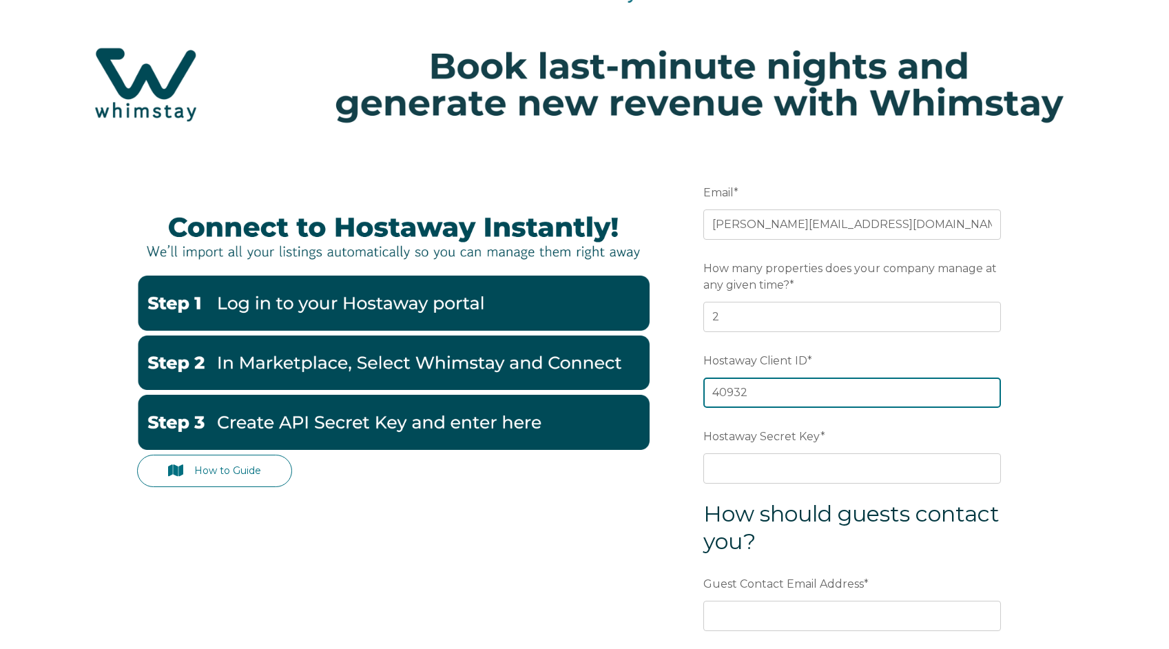
scroll to position [85, 0]
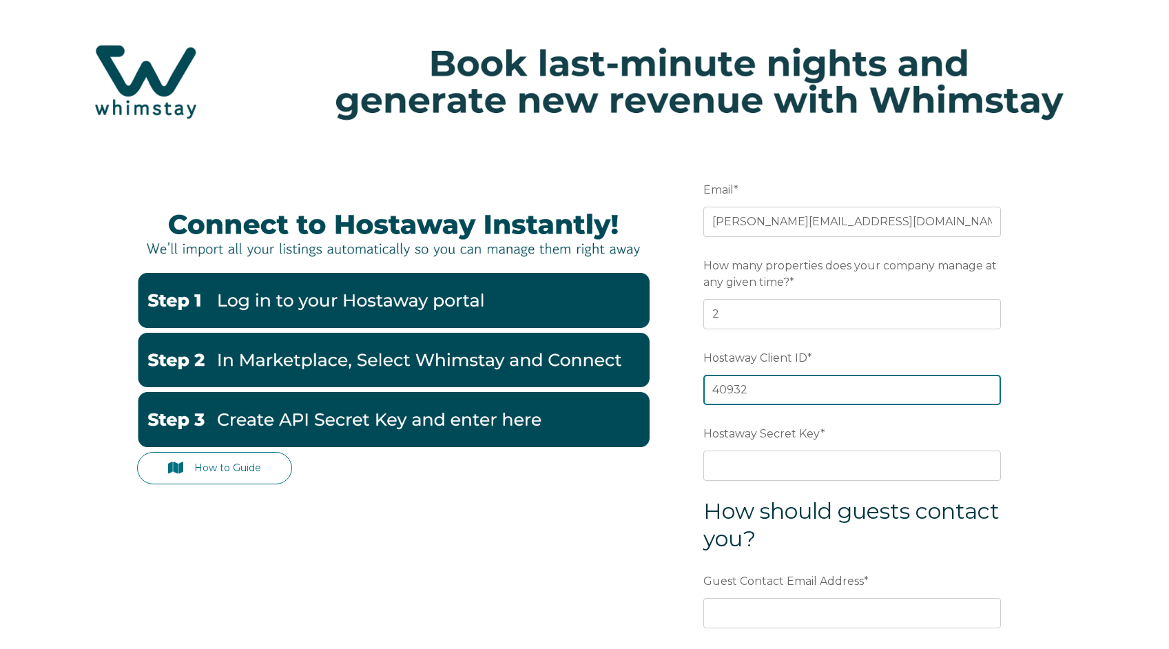
type input "40932"
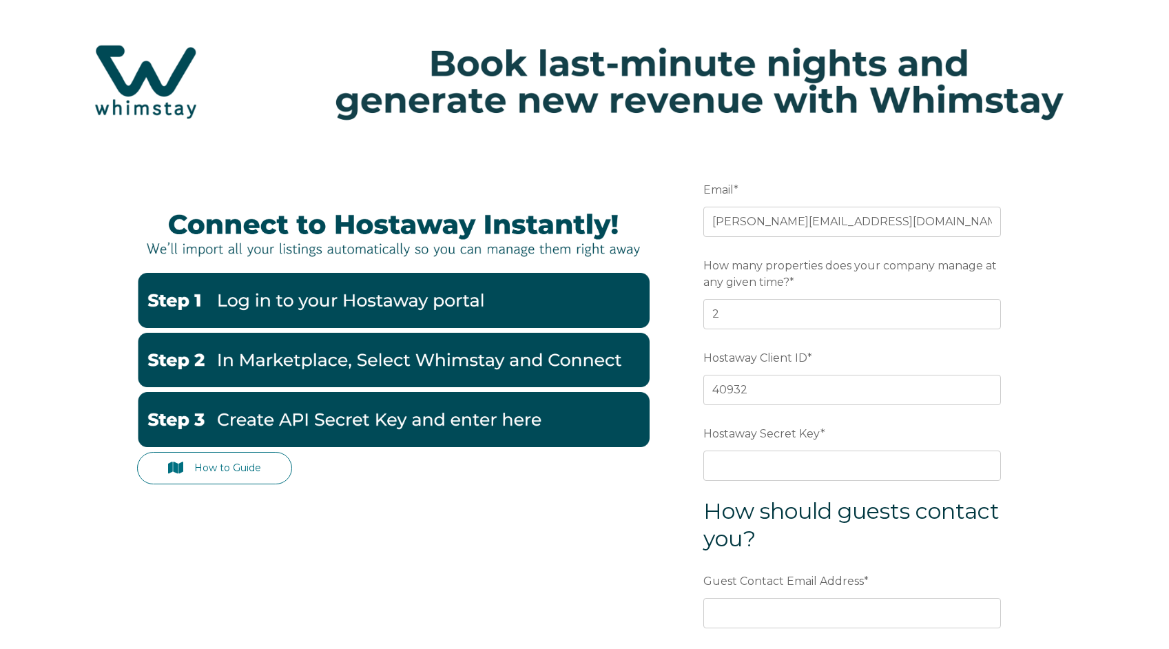
click at [211, 297] on img at bounding box center [393, 300] width 512 height 55
click at [373, 359] on img at bounding box center [393, 360] width 512 height 55
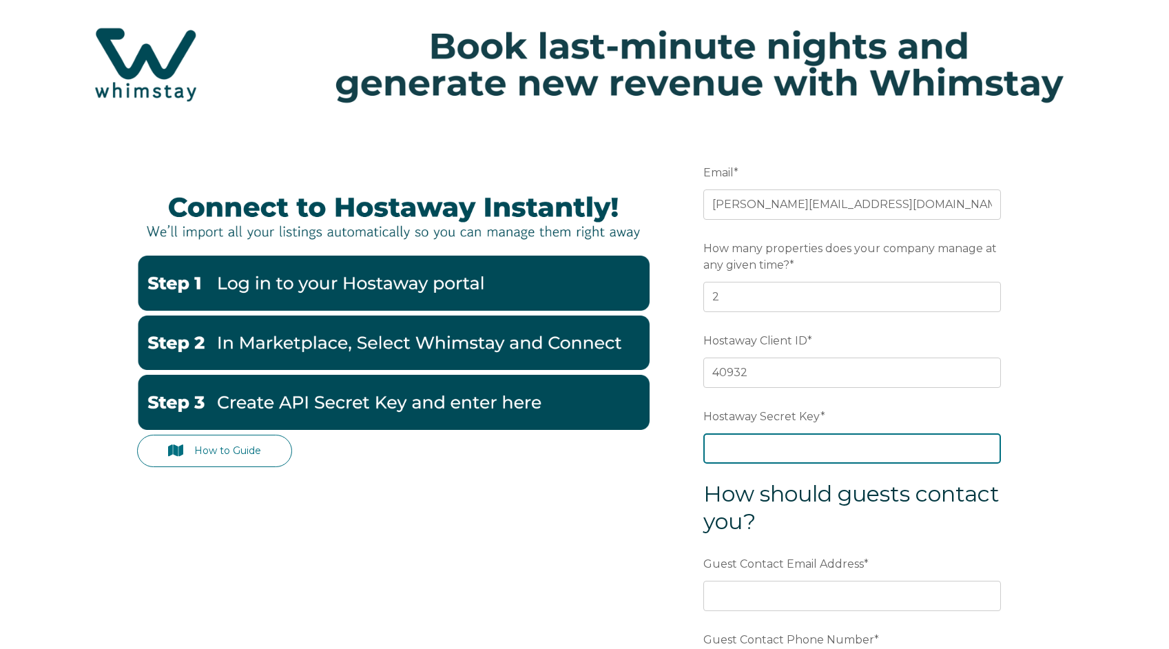
click at [739, 459] on input "Hostaway Secret Key *" at bounding box center [852, 448] width 298 height 30
paste input "feb30bac7fe310137e2eb0fe888f7f51ac411f2419e53f1a95b16506cdde5936"
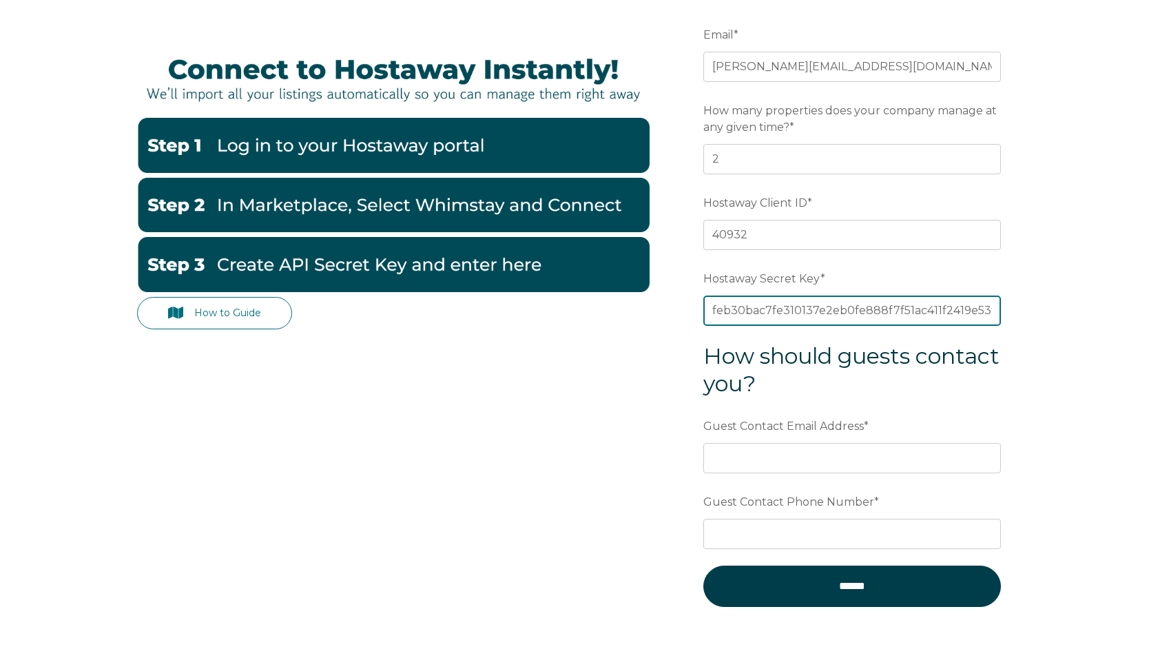
scroll to position [259, 0]
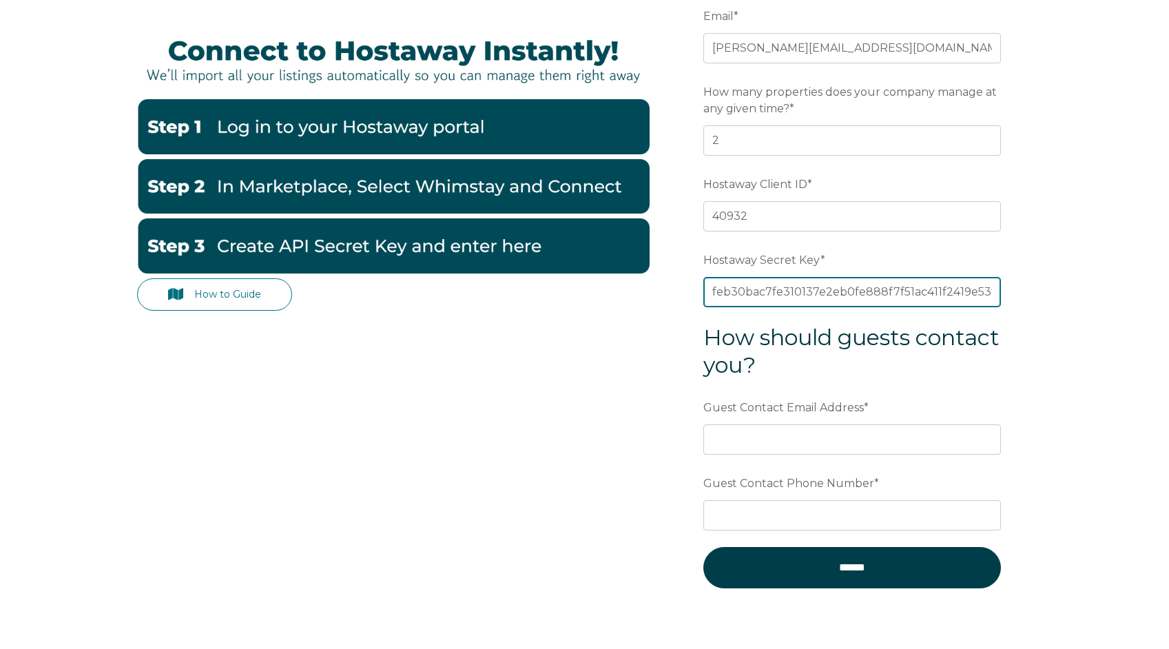
type input "feb30bac7fe310137e2eb0fe888f7f51ac411f2419e53f1a95b16506cdde5936"
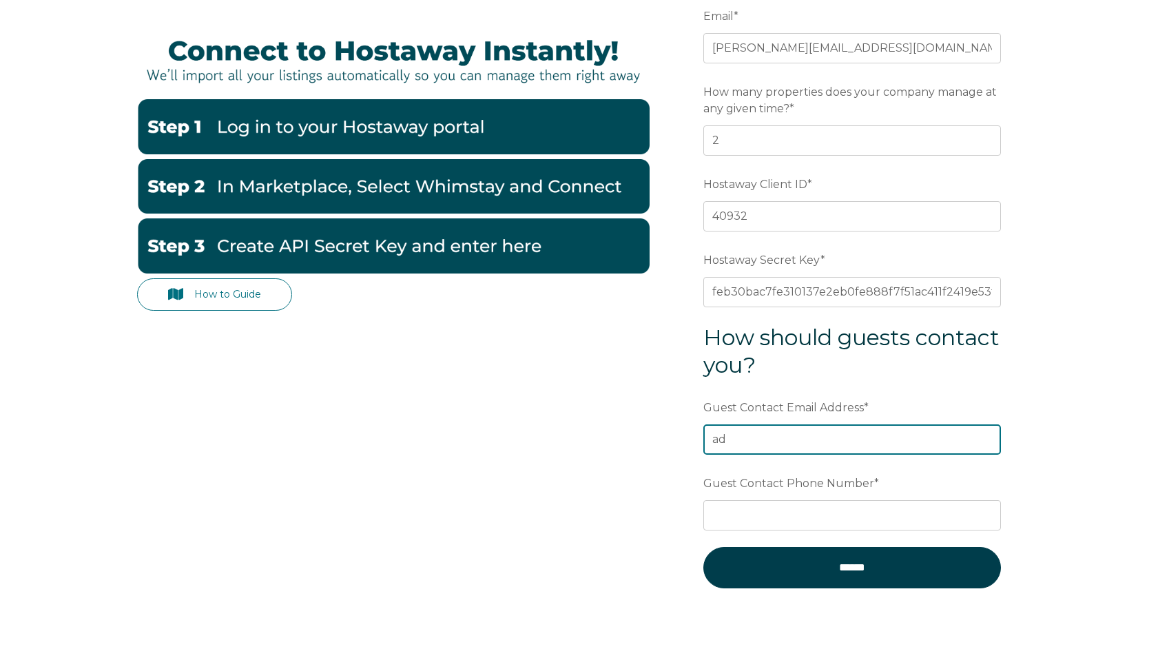
type input "a"
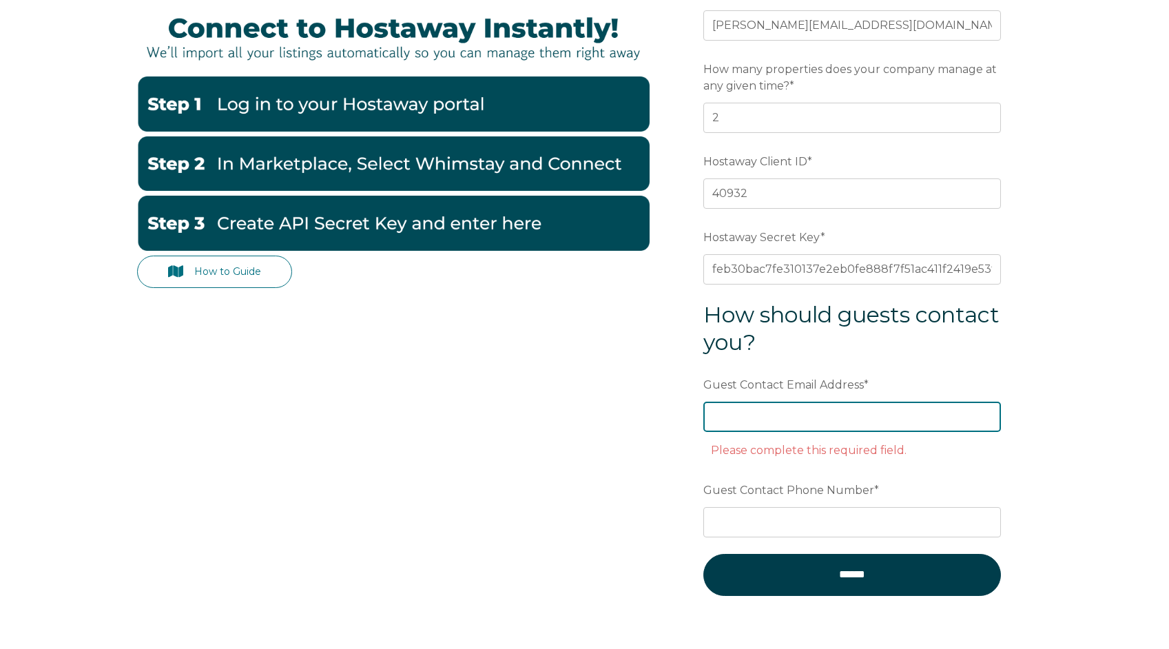
scroll to position [284, 0]
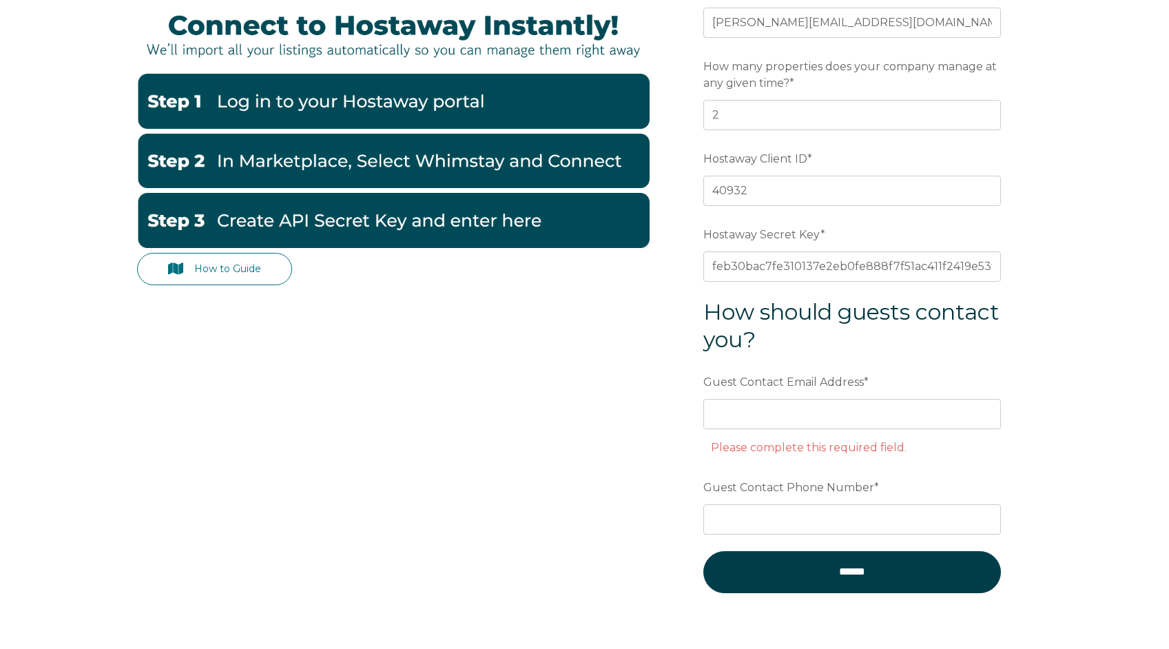
click at [614, 375] on div "How to Guide Email * heschke@me.com Preferred language SDR How many properties …" at bounding box center [584, 294] width 895 height 692
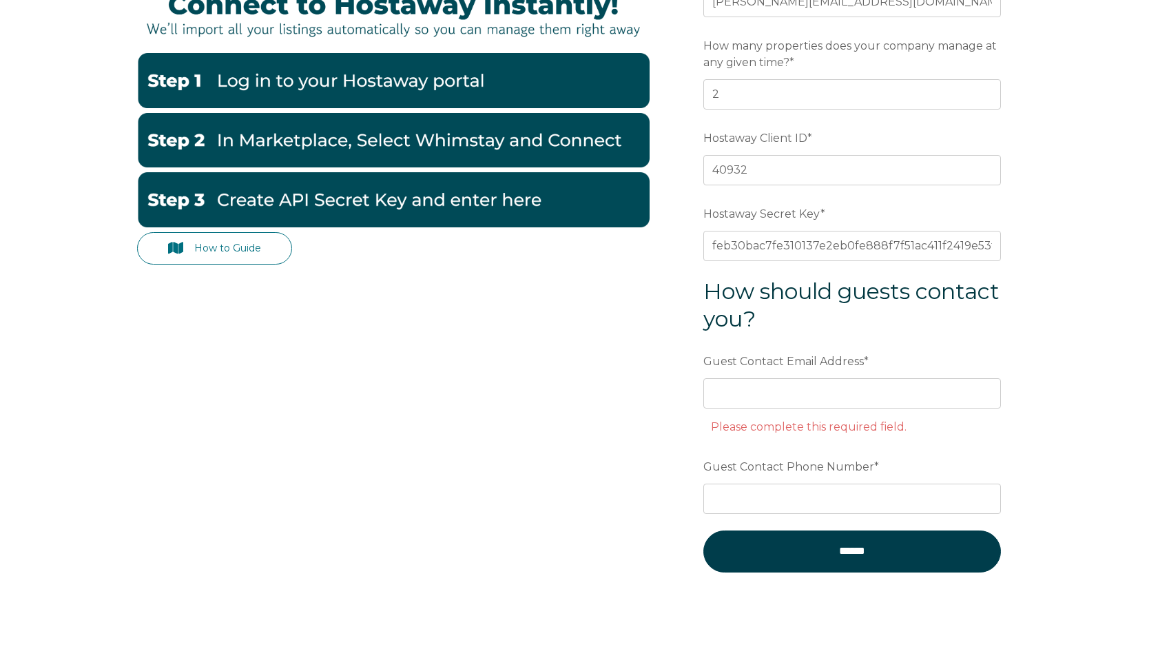
scroll to position [313, 0]
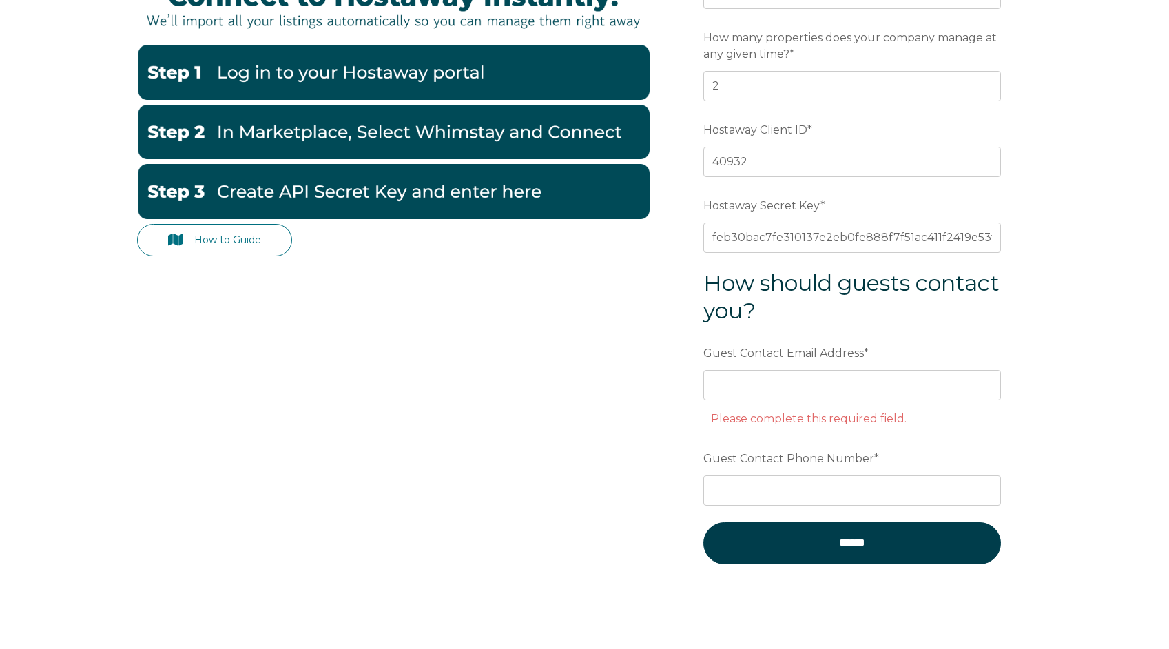
click at [618, 344] on div "How to Guide Email * heschke@me.com Preferred language SDR How many properties …" at bounding box center [584, 265] width 895 height 692
drag, startPoint x: 744, startPoint y: 386, endPoint x: 759, endPoint y: 382, distance: 15.0
click at [746, 387] on input "Guest Contact Email Address *" at bounding box center [852, 385] width 298 height 30
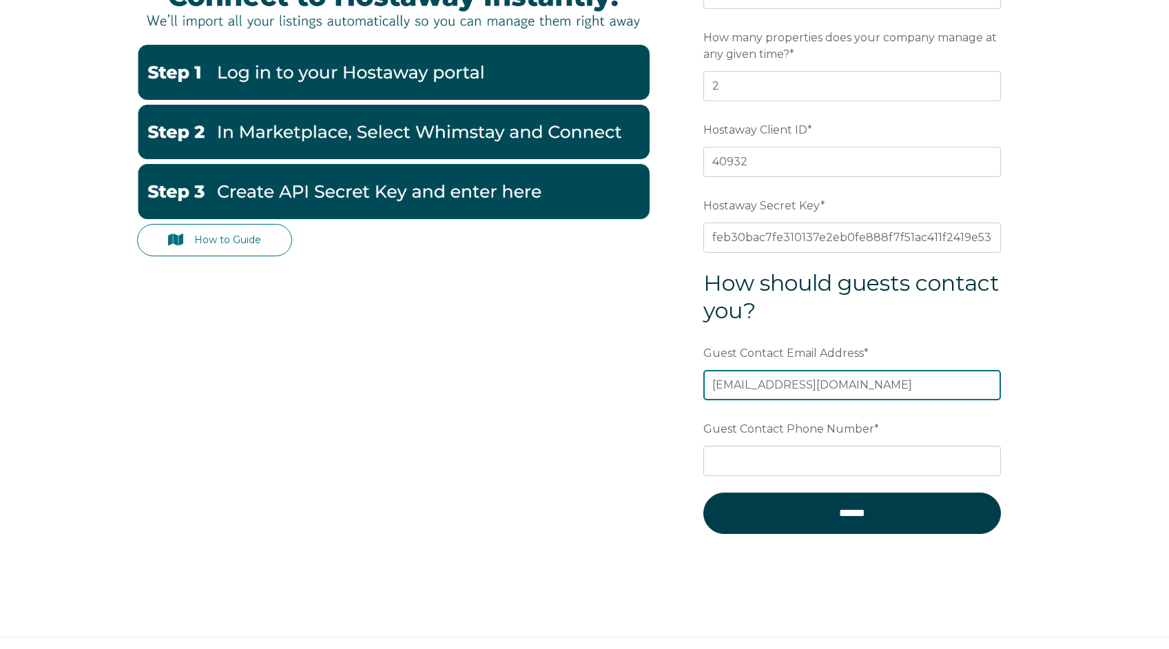
click at [799, 392] on input "admin@corestays.com" at bounding box center [852, 385] width 298 height 30
click at [798, 391] on input "admin@corestays.com" at bounding box center [852, 385] width 298 height 30
type input "admin@corestays.com"
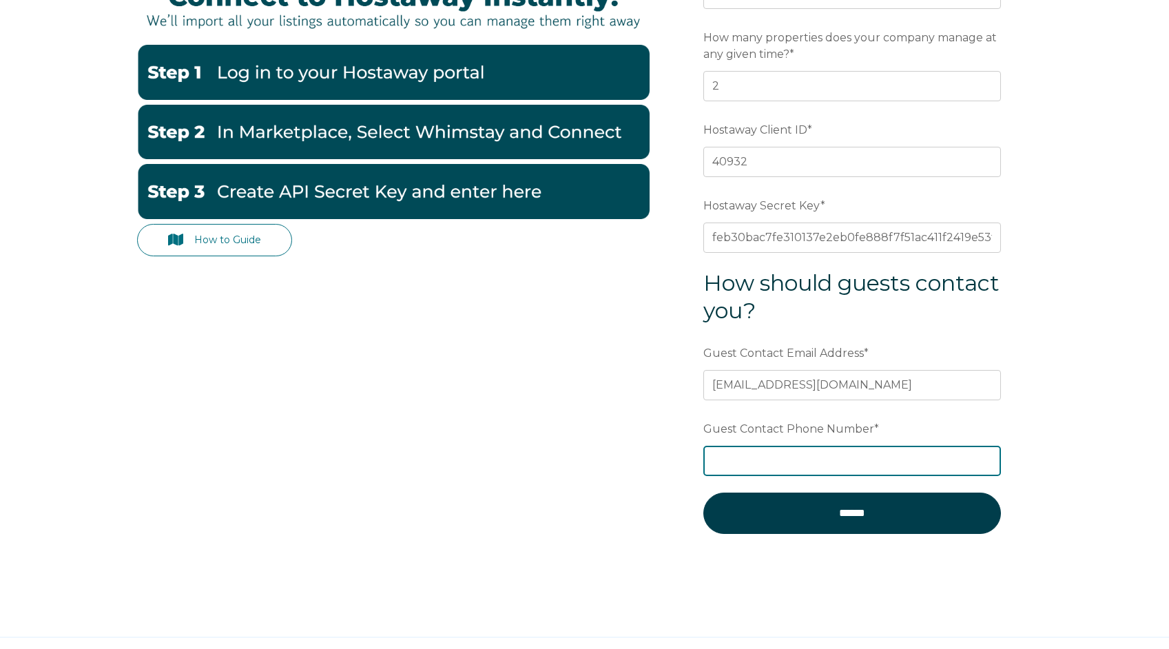
click at [986, 467] on input "Guest Contact Phone Number *" at bounding box center [852, 461] width 298 height 30
type input "8054235938"
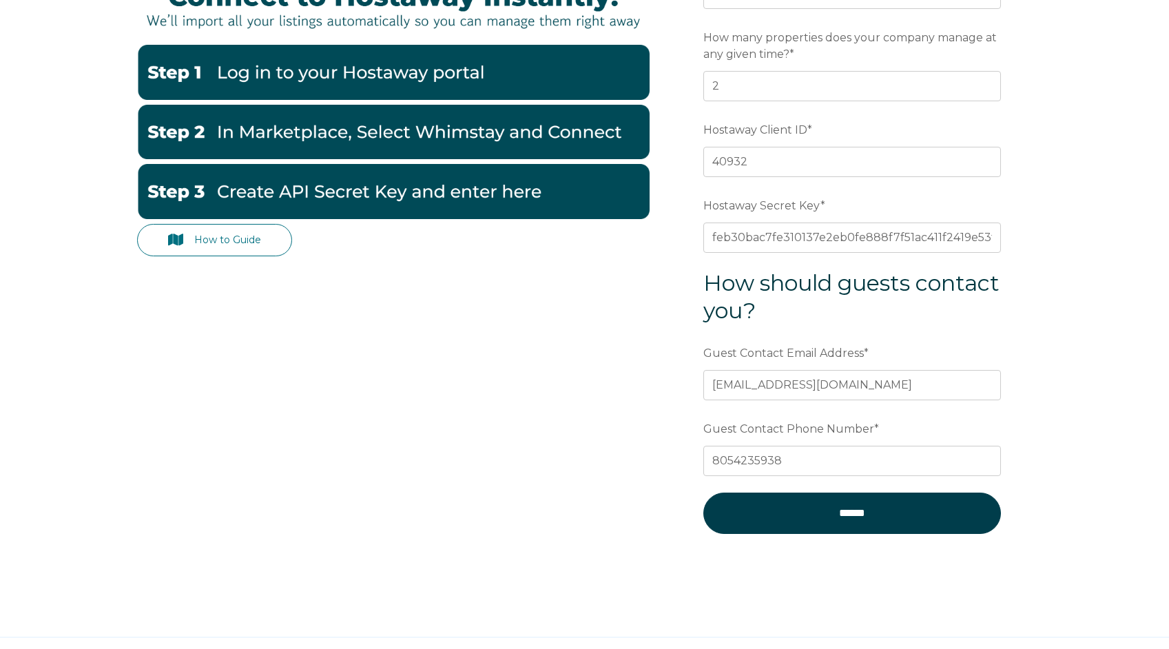
click at [624, 435] on div "How to Guide Email * heschke@me.com Preferred language SDR How many properties …" at bounding box center [584, 250] width 895 height 663
click at [620, 424] on div "How to Guide Email * heschke@me.com Preferred language SDR How many properties …" at bounding box center [584, 250] width 895 height 663
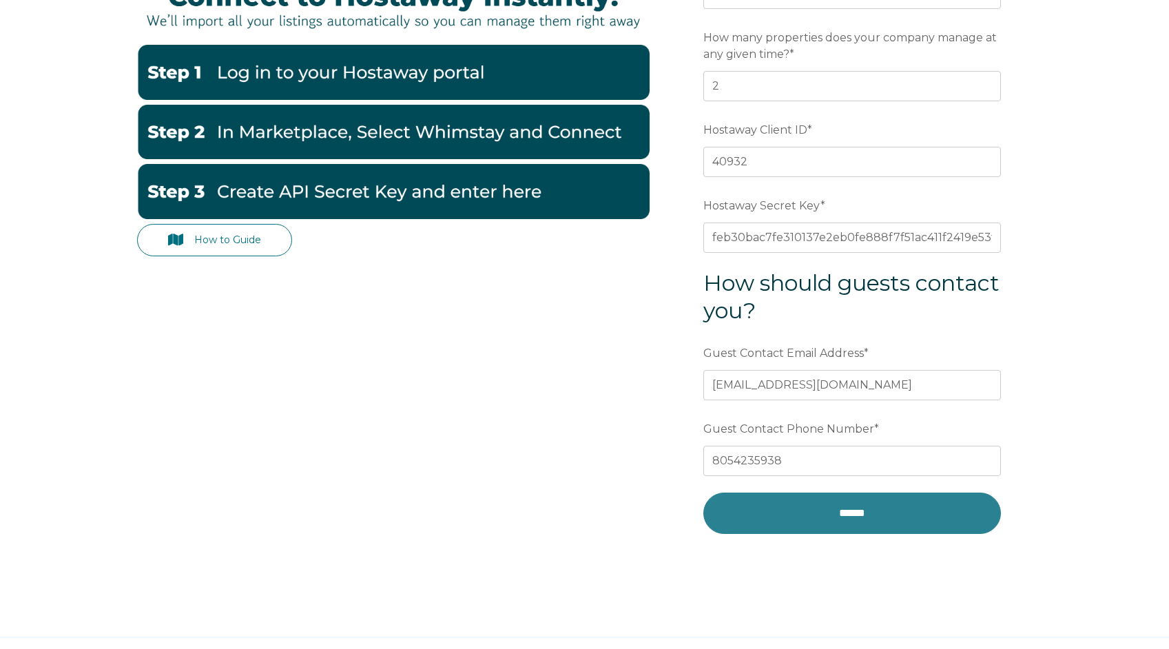
click at [832, 517] on input "******" at bounding box center [852, 512] width 298 height 41
